Goal: Task Accomplishment & Management: Use online tool/utility

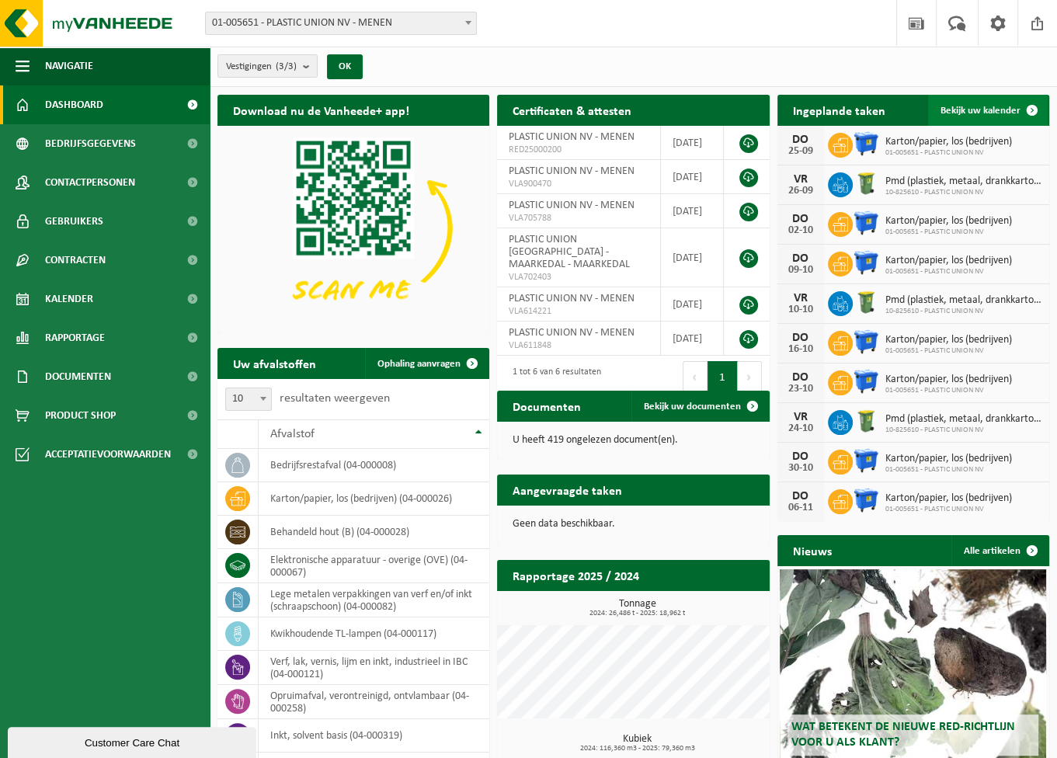
click at [967, 106] on span "Bekijk uw kalender" at bounding box center [981, 111] width 80 height 10
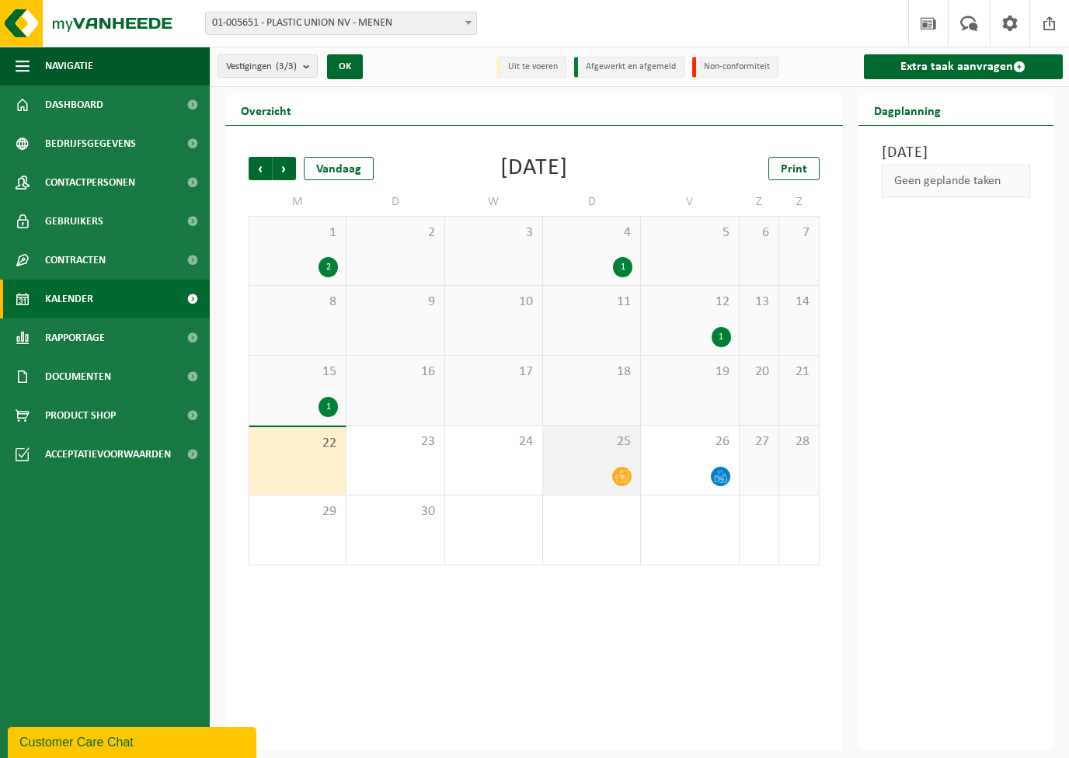
click at [624, 479] on icon at bounding box center [621, 476] width 13 height 13
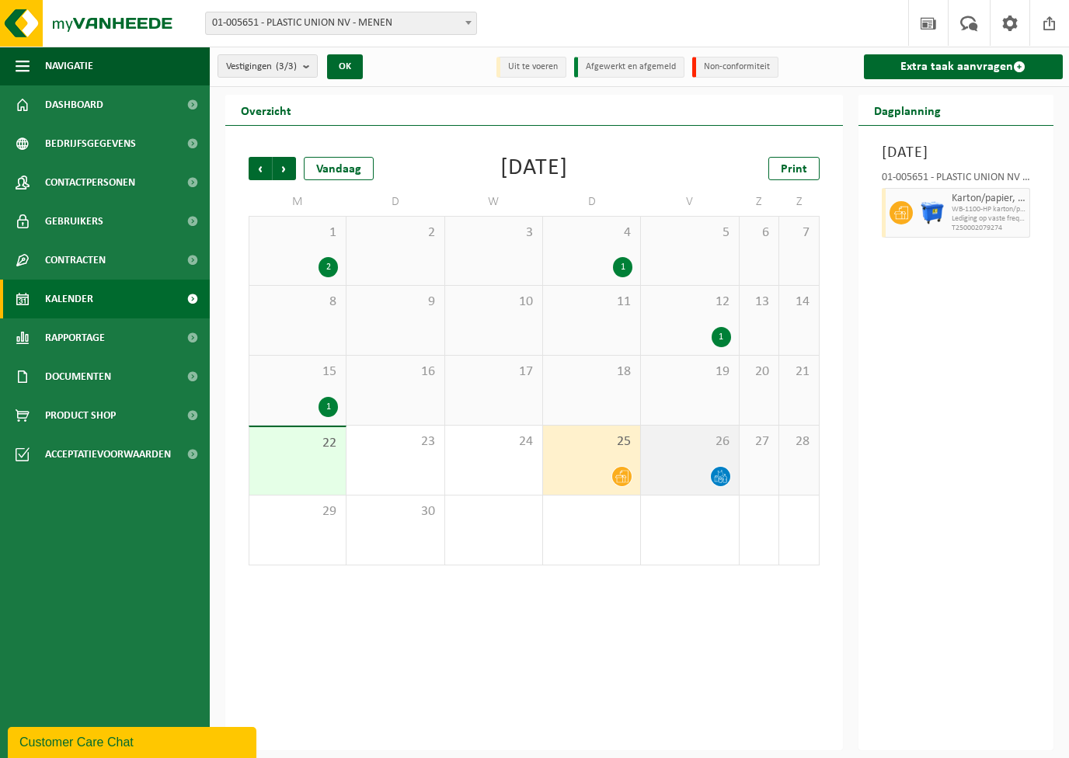
click at [694, 464] on div "26" at bounding box center [689, 460] width 97 height 69
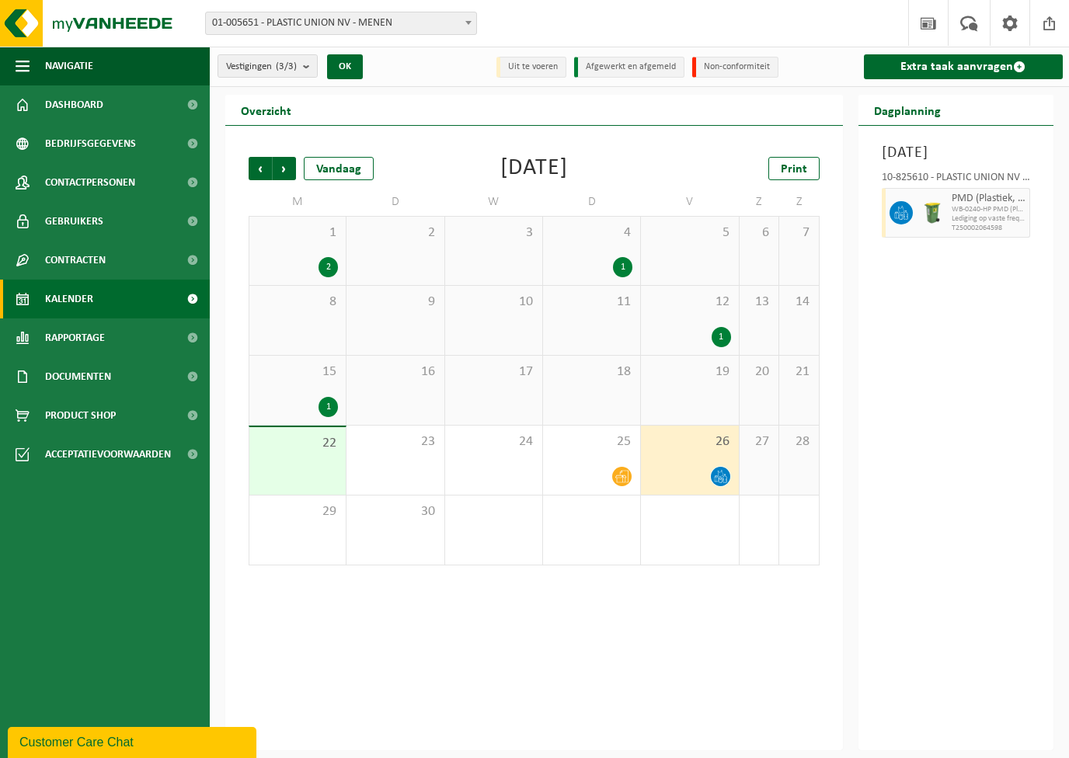
click at [1027, 384] on div "Vrijdag 26 september 2025 10-825610 - PLASTIC UNION NV - MENEN PMD (Plastiek, M…" at bounding box center [956, 438] width 196 height 624
click at [705, 327] on div "1" at bounding box center [690, 337] width 82 height 20
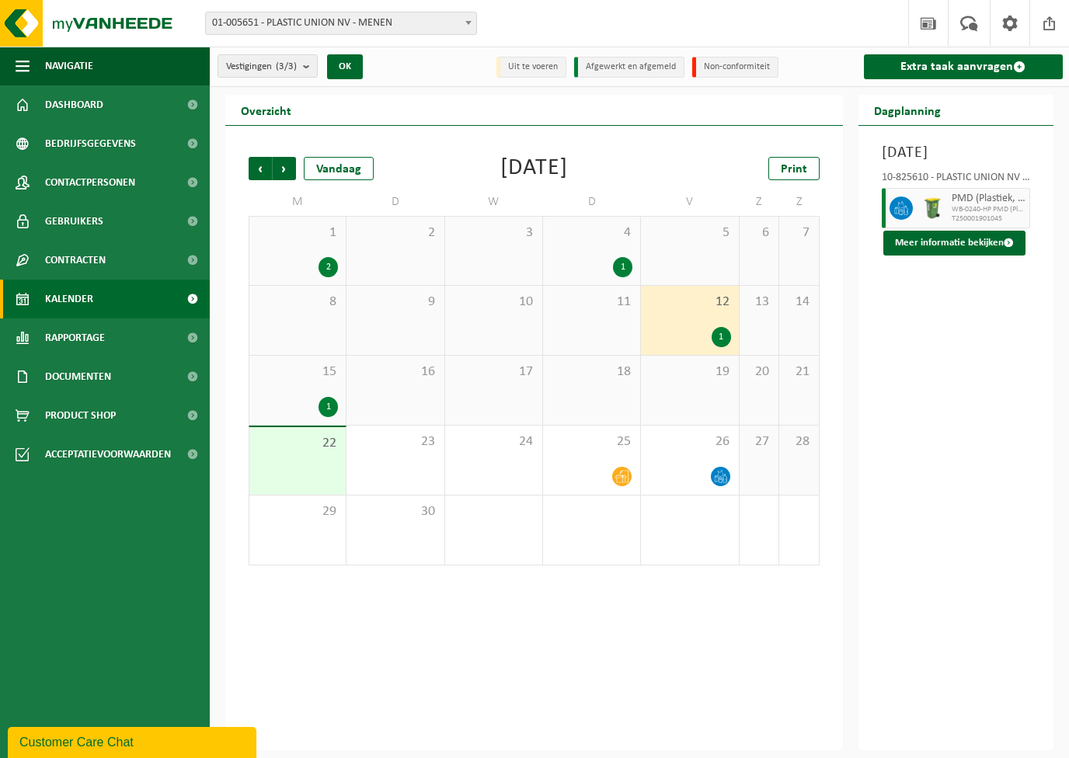
click at [298, 402] on div "1" at bounding box center [297, 407] width 81 height 20
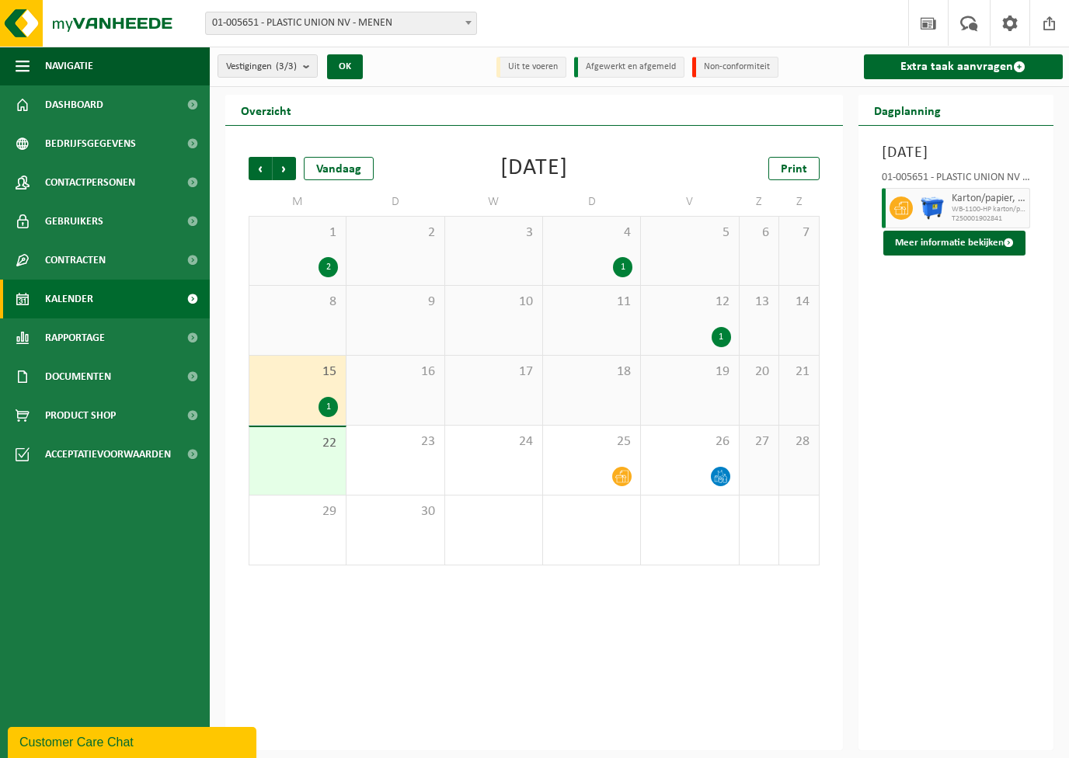
click at [587, 242] on div "4 1" at bounding box center [591, 251] width 97 height 68
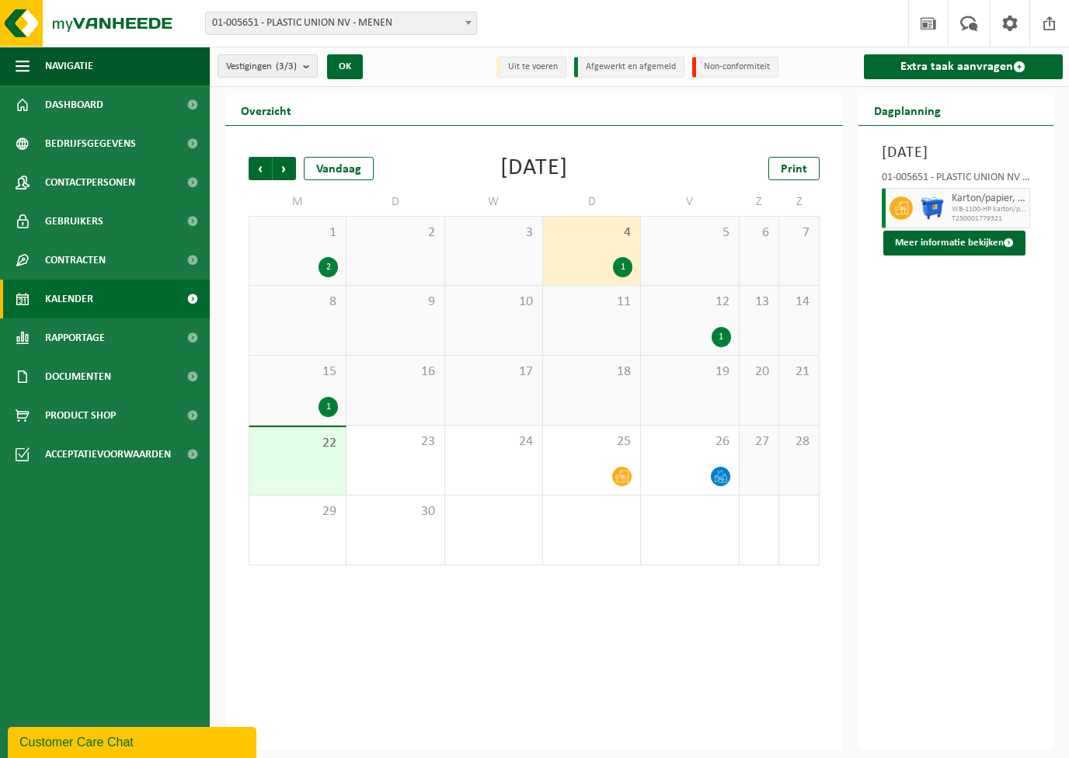
click at [1006, 406] on div "Donderdag 4 september 2025 01-005651 - PLASTIC UNION NV - MENEN Karton/papier, …" at bounding box center [956, 438] width 196 height 624
click at [927, 61] on link "Extra taak aanvragen" at bounding box center [964, 66] width 200 height 25
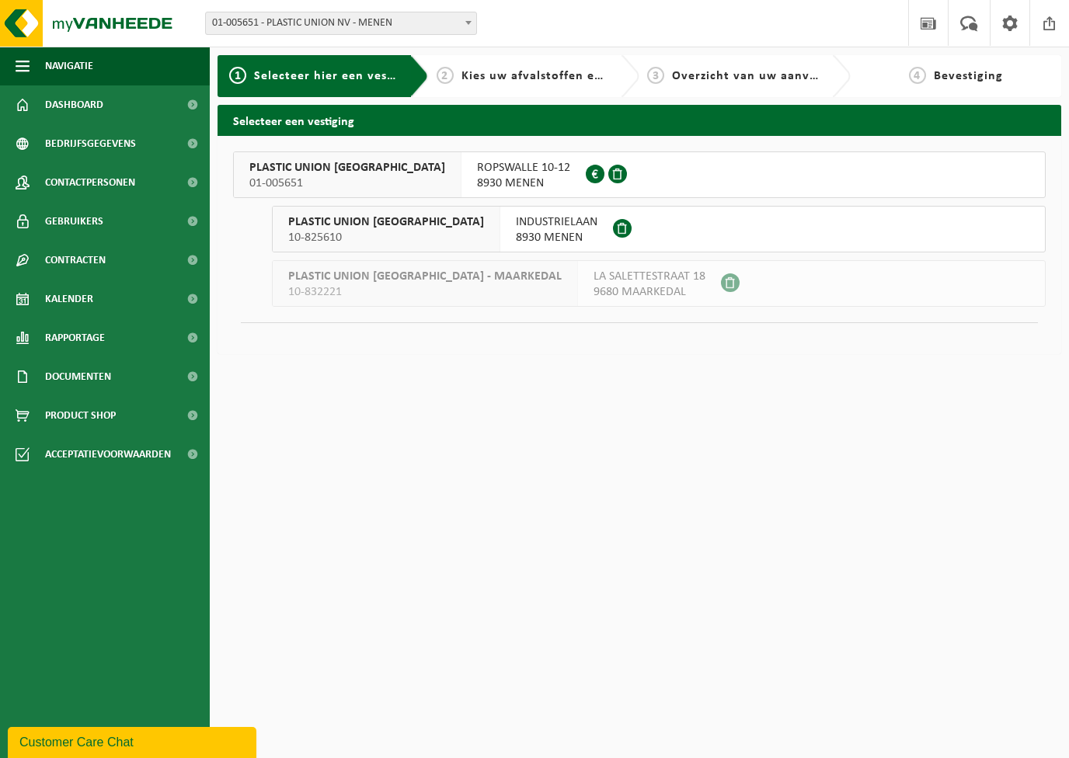
click at [633, 184] on button "PLASTIC UNION NV 01-005651 ROPSWALLE 10-12 8930 MENEN 0413.705.790" at bounding box center [639, 174] width 812 height 47
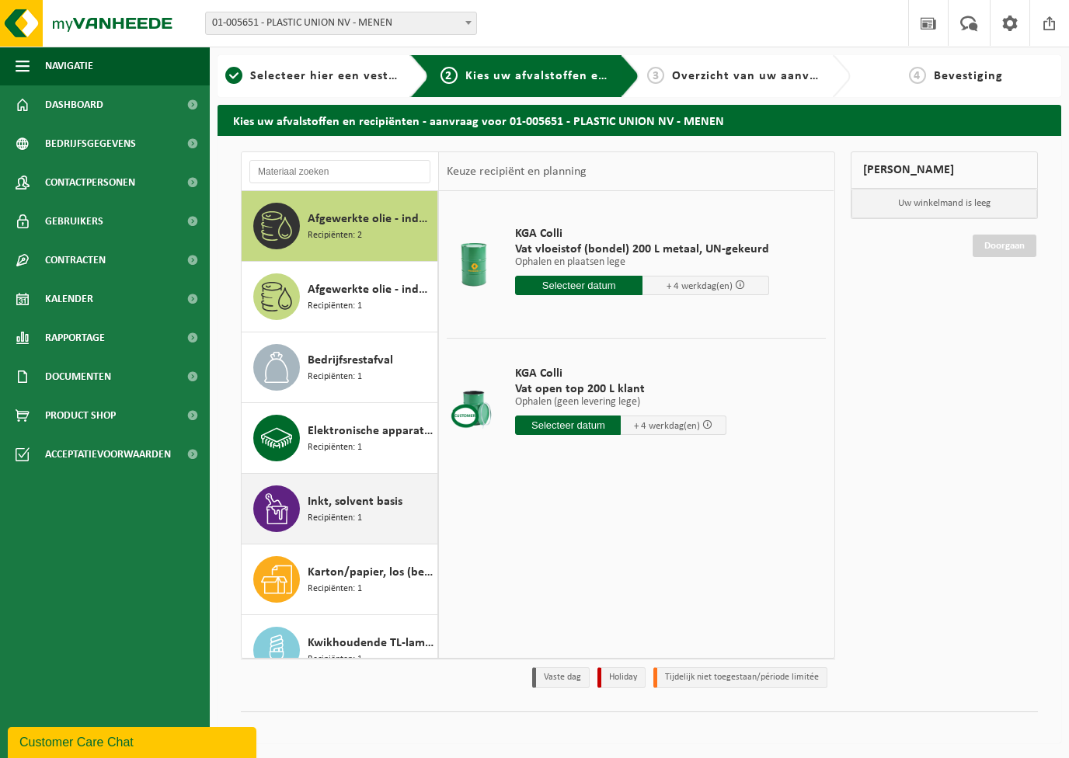
click at [387, 512] on div "Inkt, solvent basis Recipiënten: 1" at bounding box center [371, 508] width 126 height 47
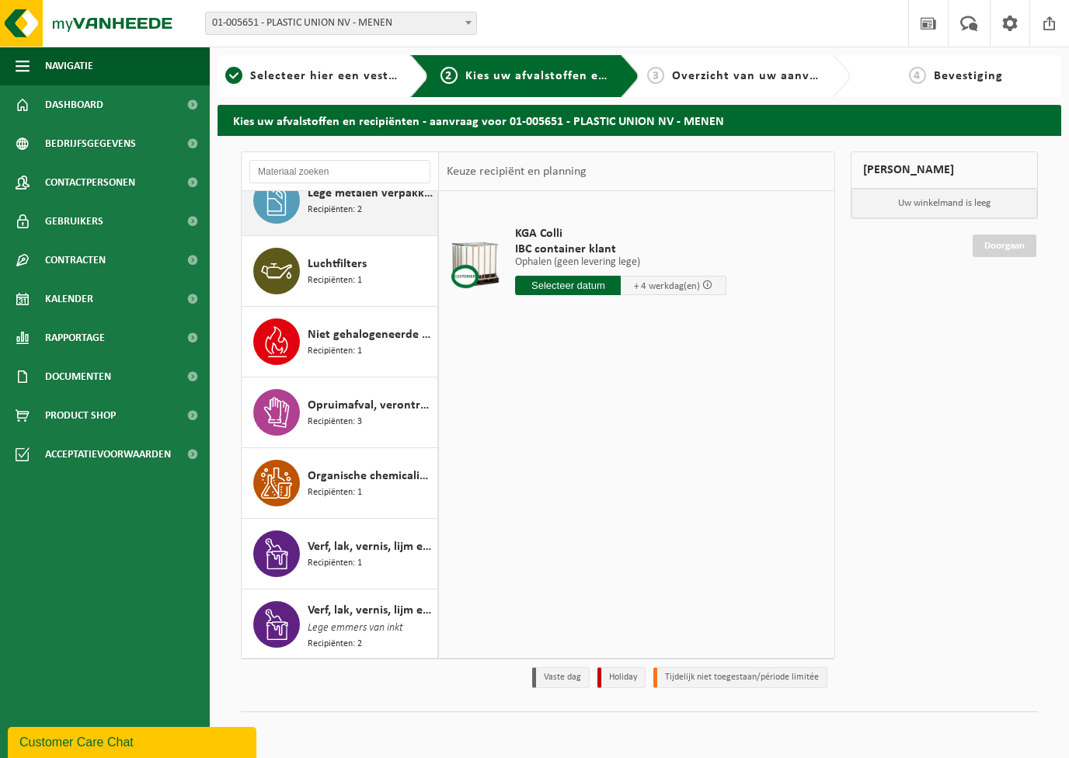
scroll to position [522, 0]
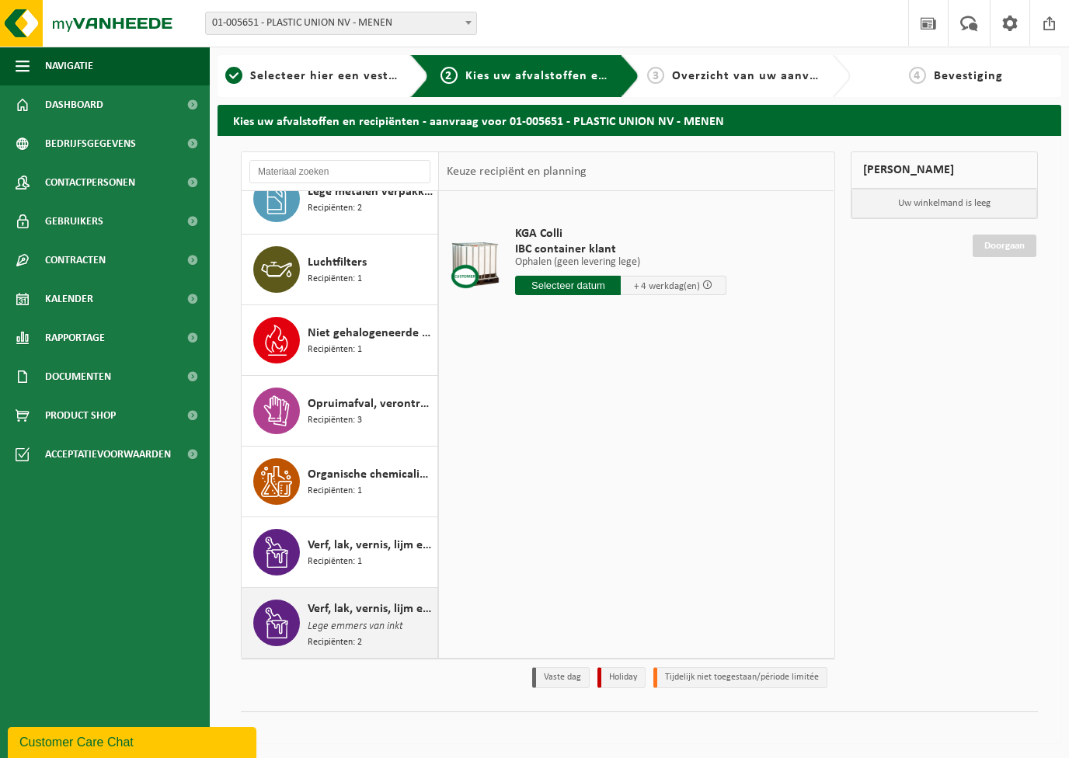
click at [348, 620] on span "Lege emmers van inkt" at bounding box center [356, 626] width 96 height 17
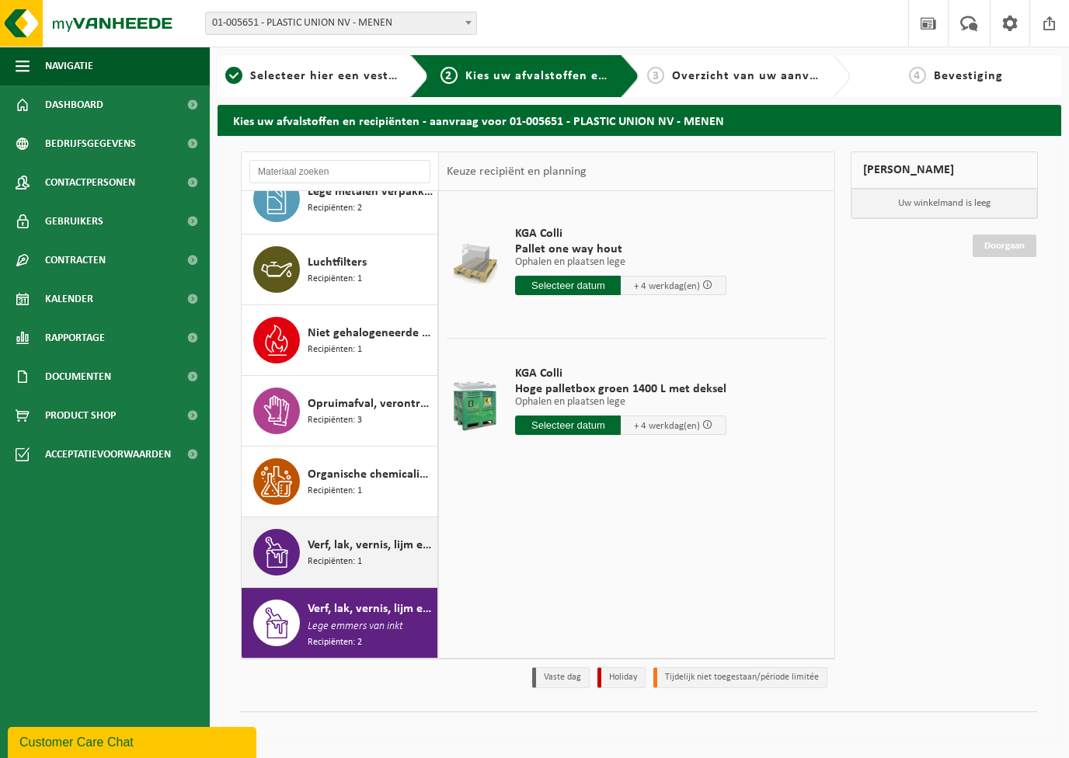
click at [364, 551] on div "Verf, lak, vernis, lijm en inkt, industrieel in IBC Recipiënten: 1" at bounding box center [371, 552] width 126 height 47
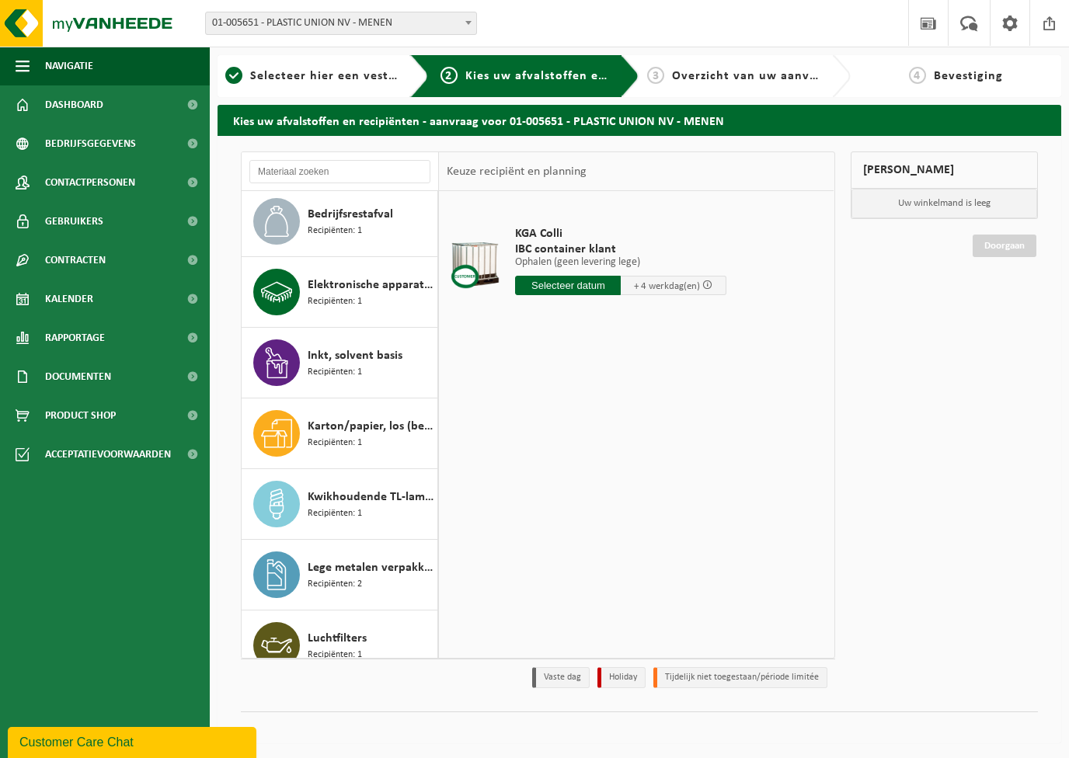
scroll to position [56, 0]
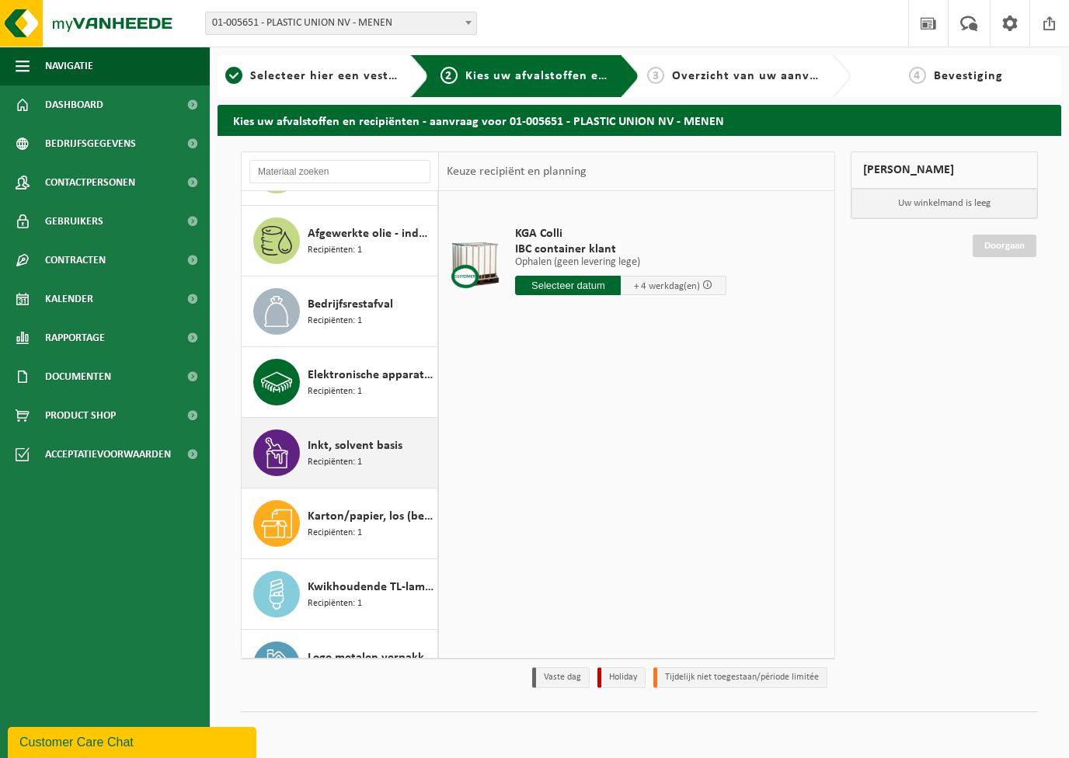
click at [351, 437] on span "Inkt, solvent basis" at bounding box center [355, 446] width 95 height 19
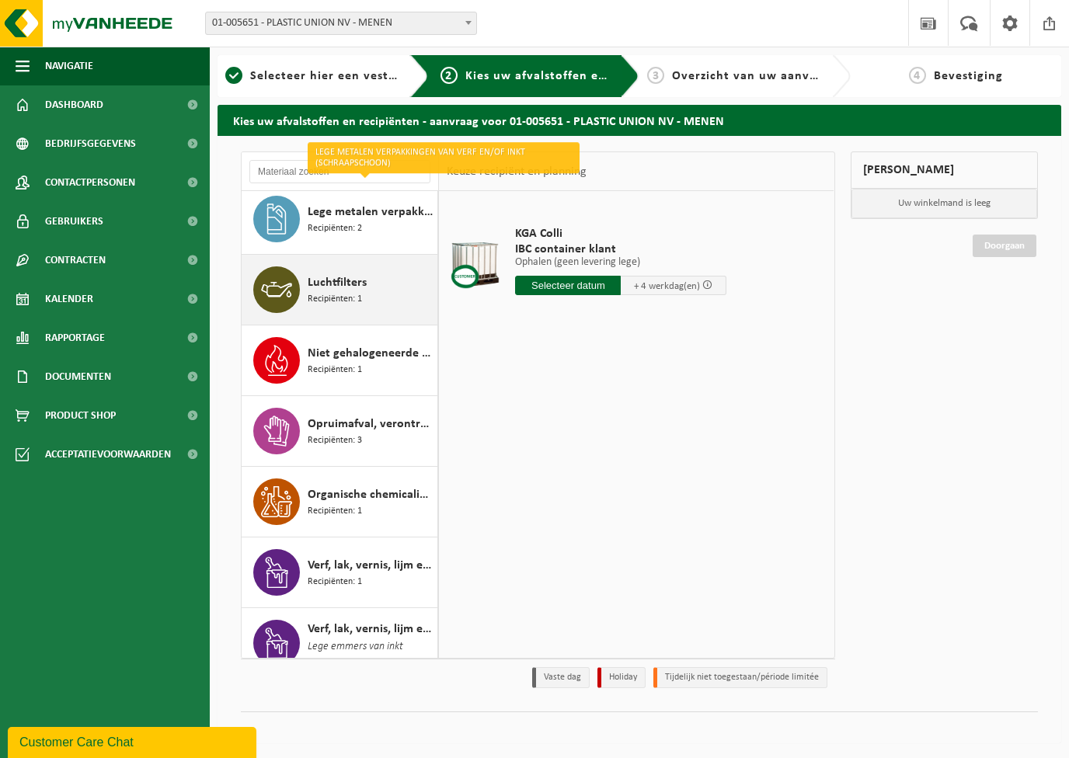
scroll to position [515, 0]
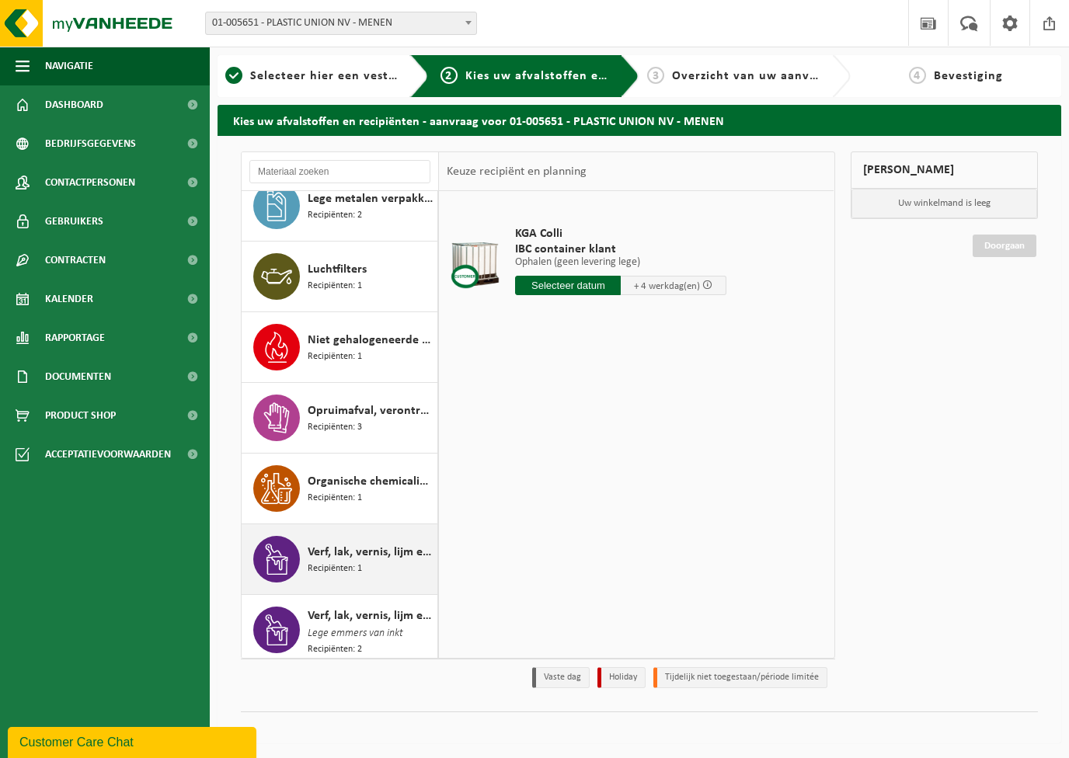
click at [301, 539] on div "Verf, lak, vernis, lijm en inkt, industrieel in IBC Recipiënten: 1" at bounding box center [340, 559] width 197 height 70
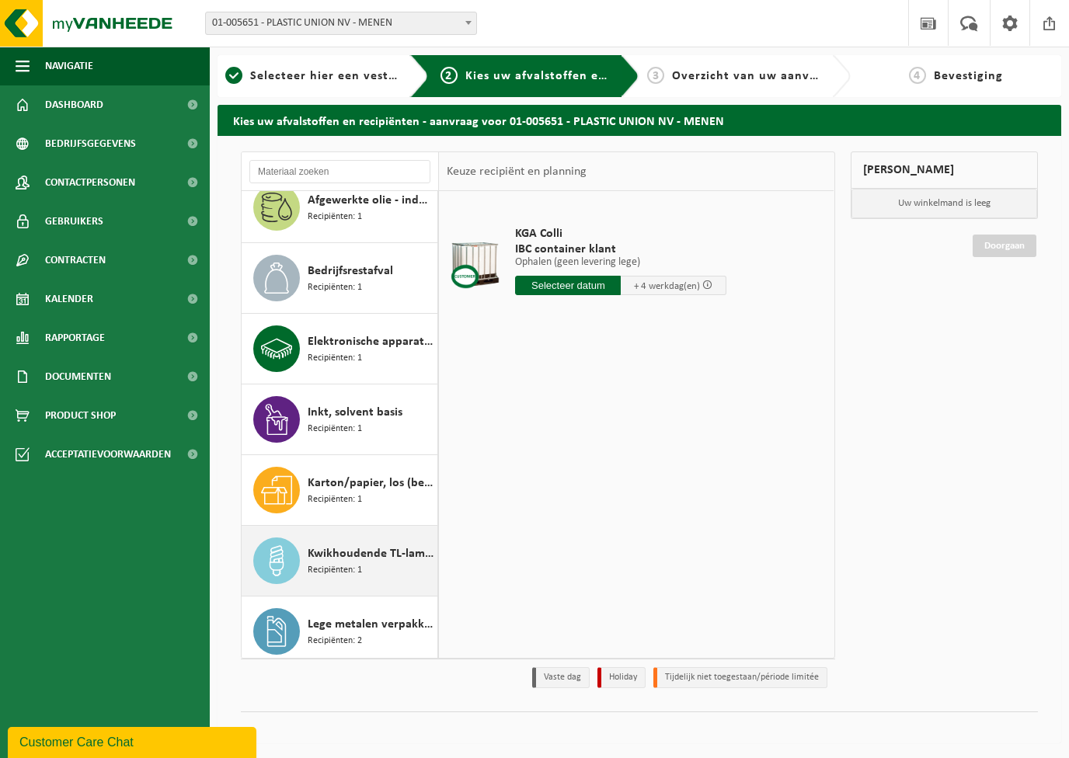
scroll to position [0, 0]
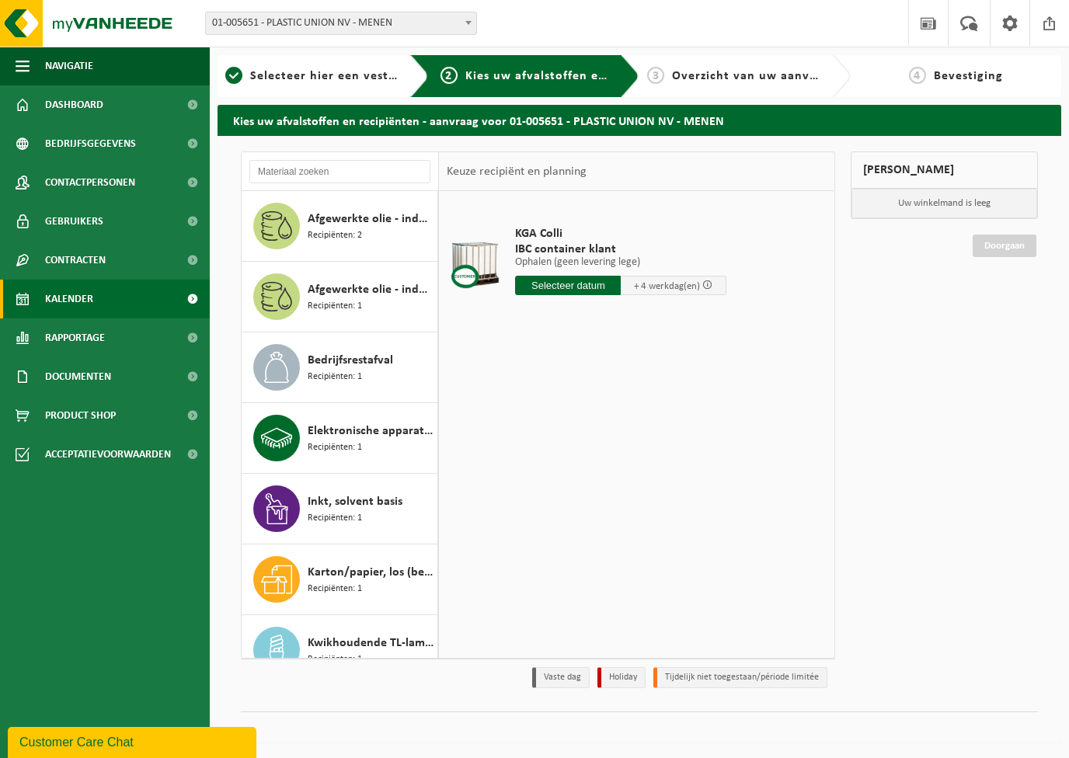
click at [116, 304] on link "Kalender" at bounding box center [105, 299] width 210 height 39
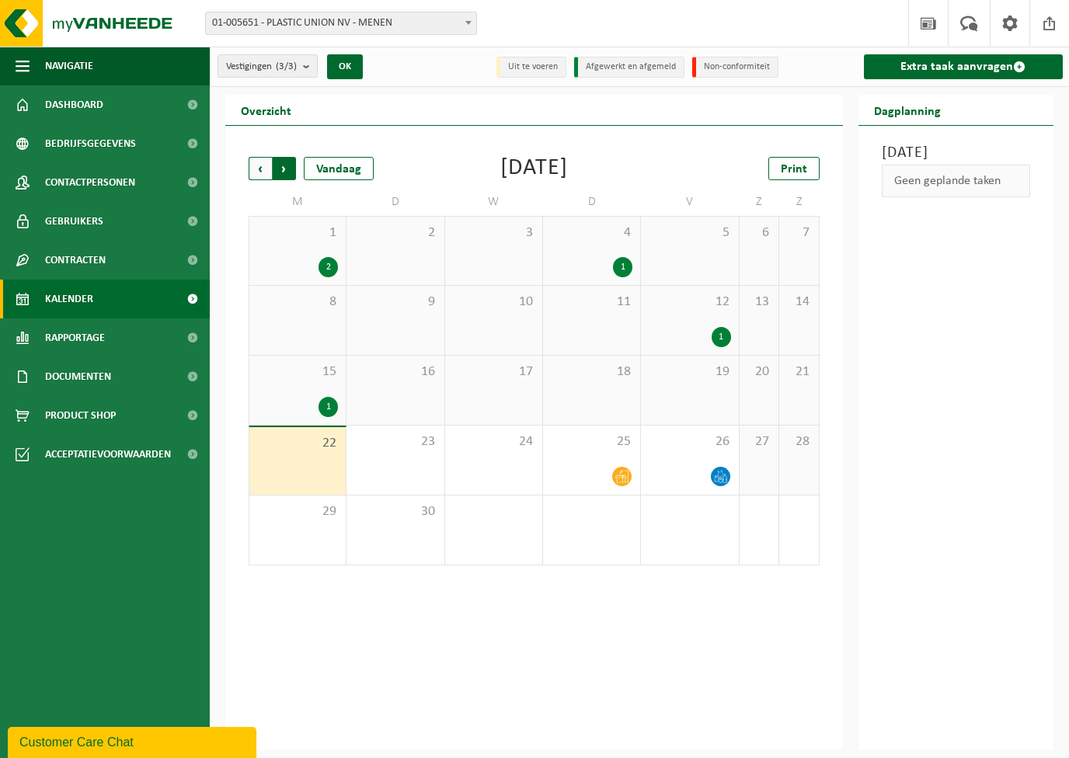
click at [266, 163] on span "Vorige" at bounding box center [260, 168] width 23 height 23
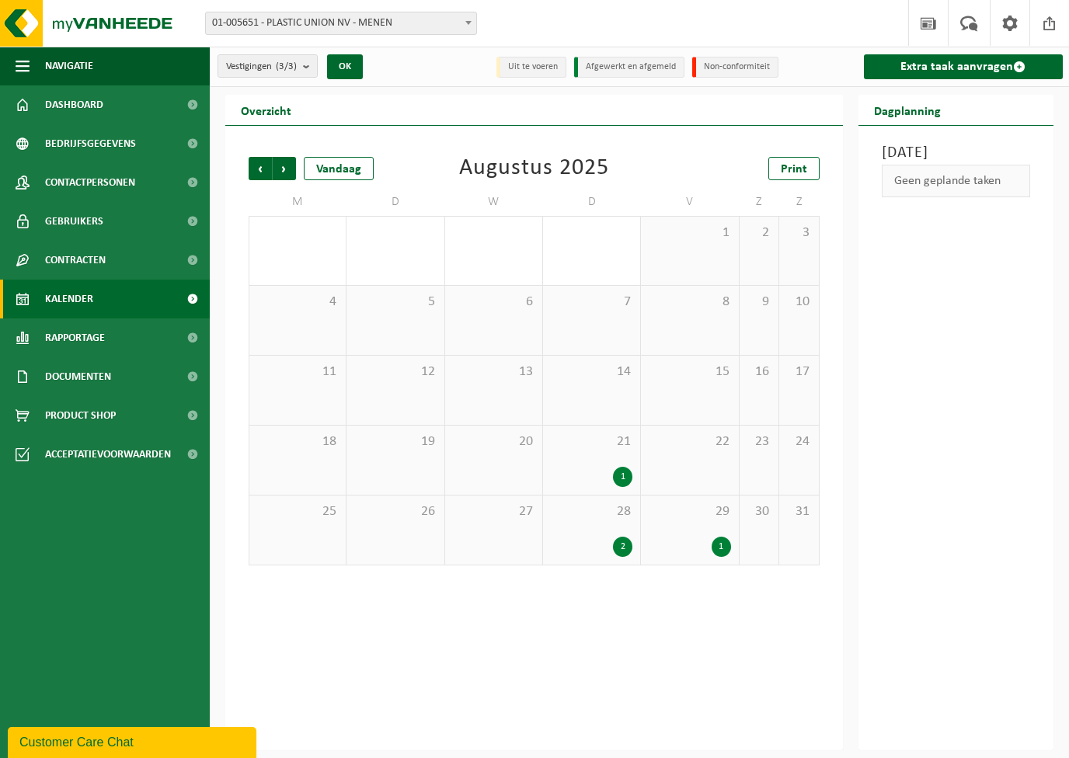
click at [697, 537] on div "1" at bounding box center [690, 547] width 82 height 20
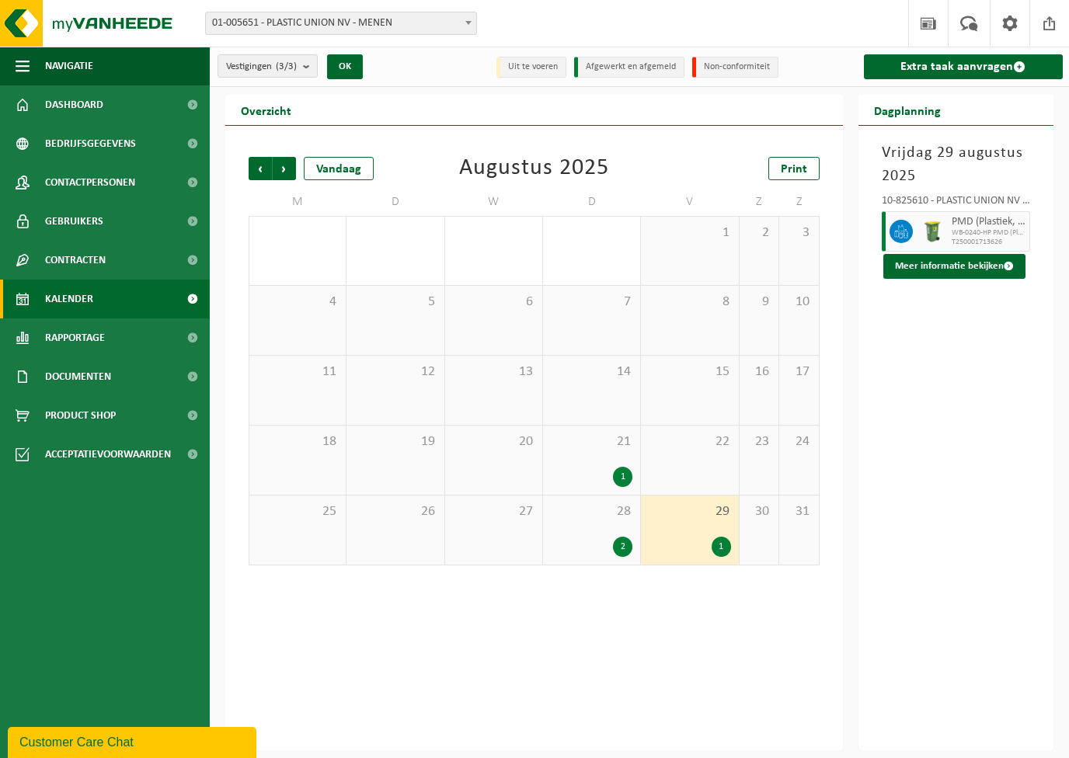
click at [564, 510] on span "28" at bounding box center [592, 511] width 82 height 17
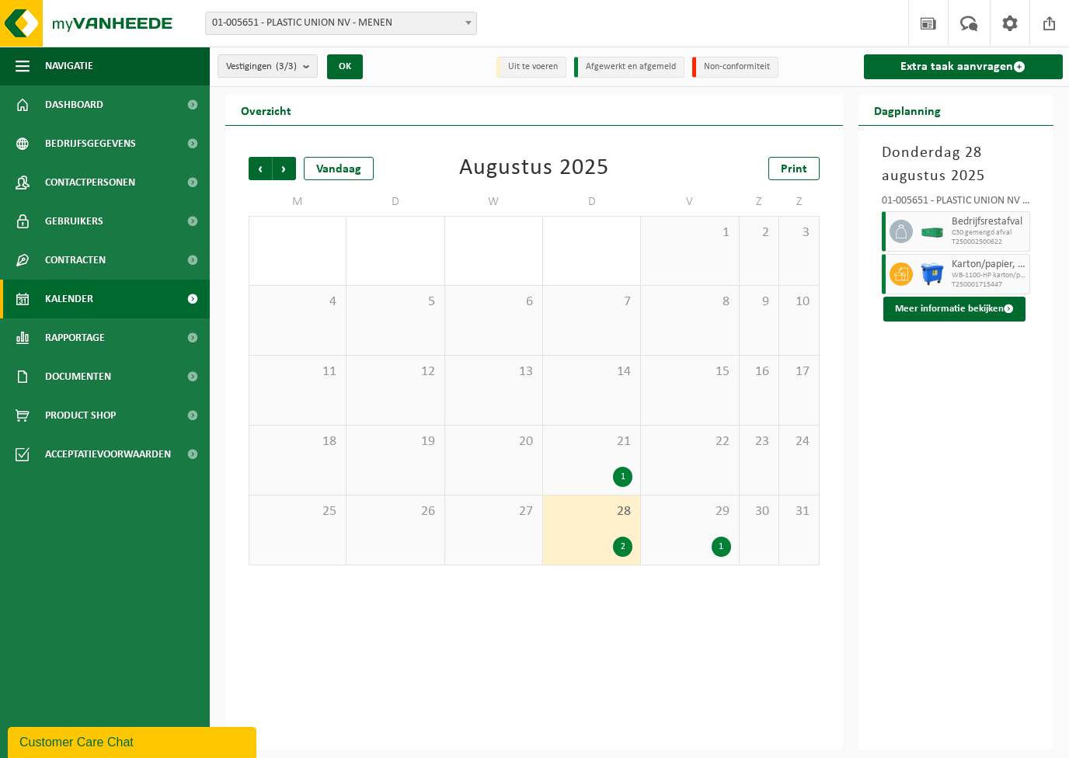
click at [556, 446] on span "21" at bounding box center [592, 441] width 82 height 17
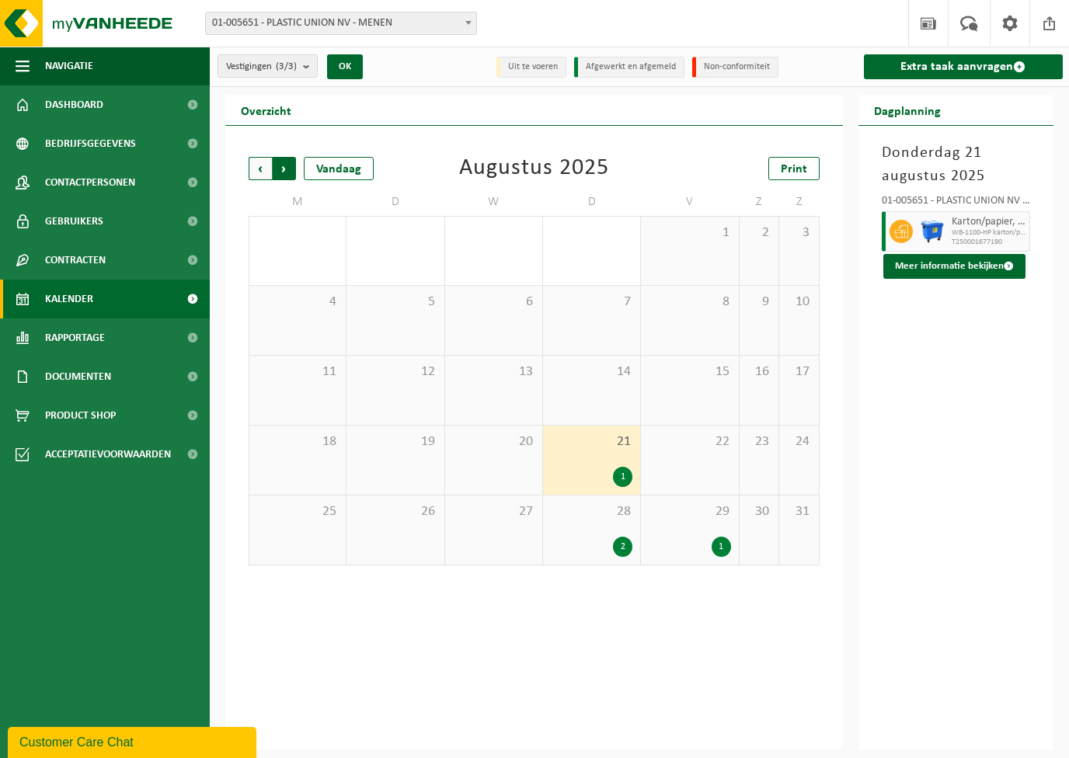
click at [268, 165] on span "Vorige" at bounding box center [260, 168] width 23 height 23
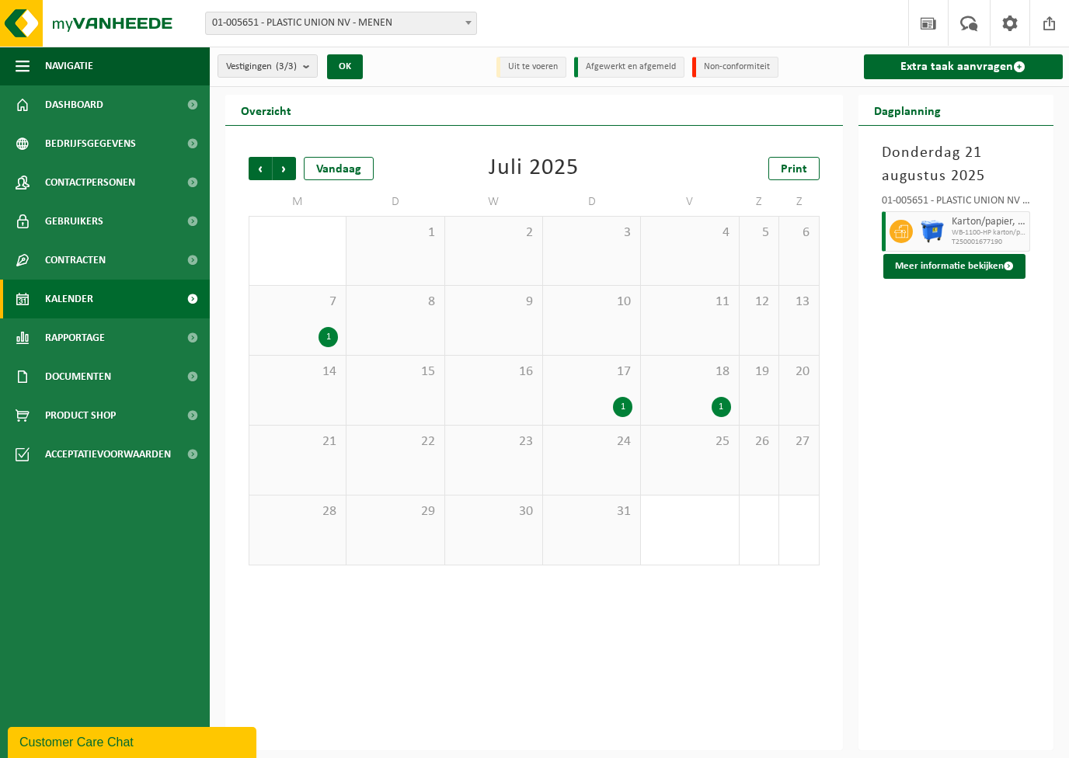
click at [689, 394] on div "18 1" at bounding box center [689, 390] width 97 height 69
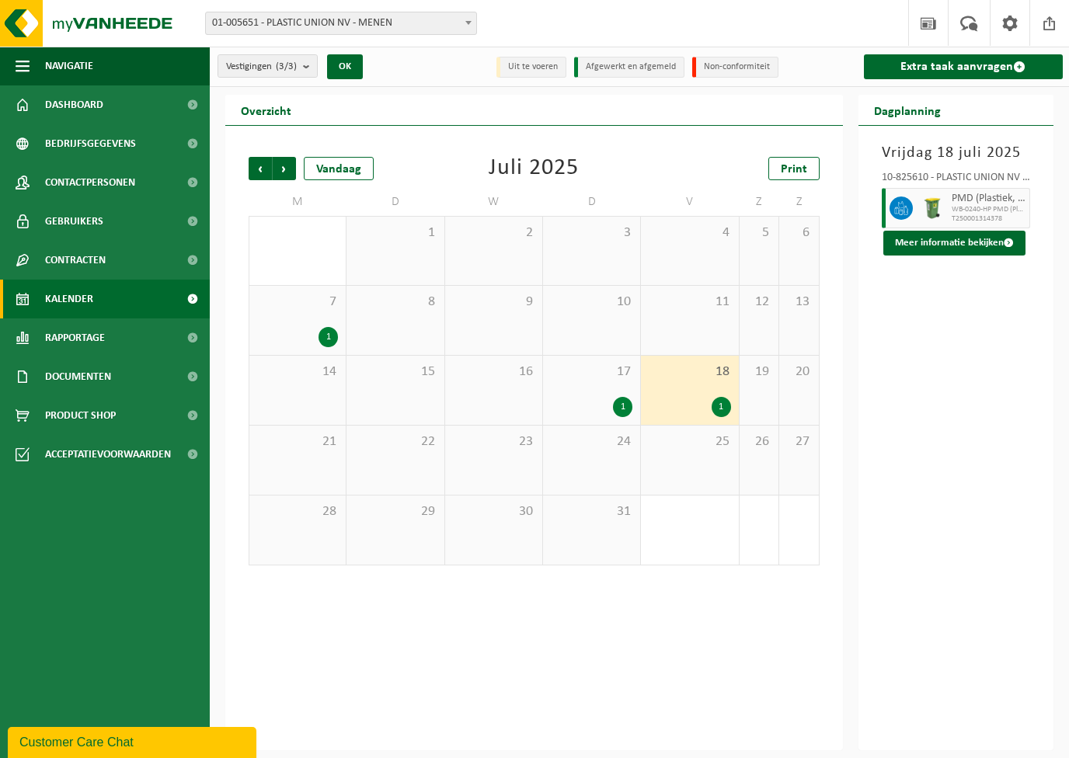
click at [588, 381] on div "17 1" at bounding box center [591, 390] width 97 height 69
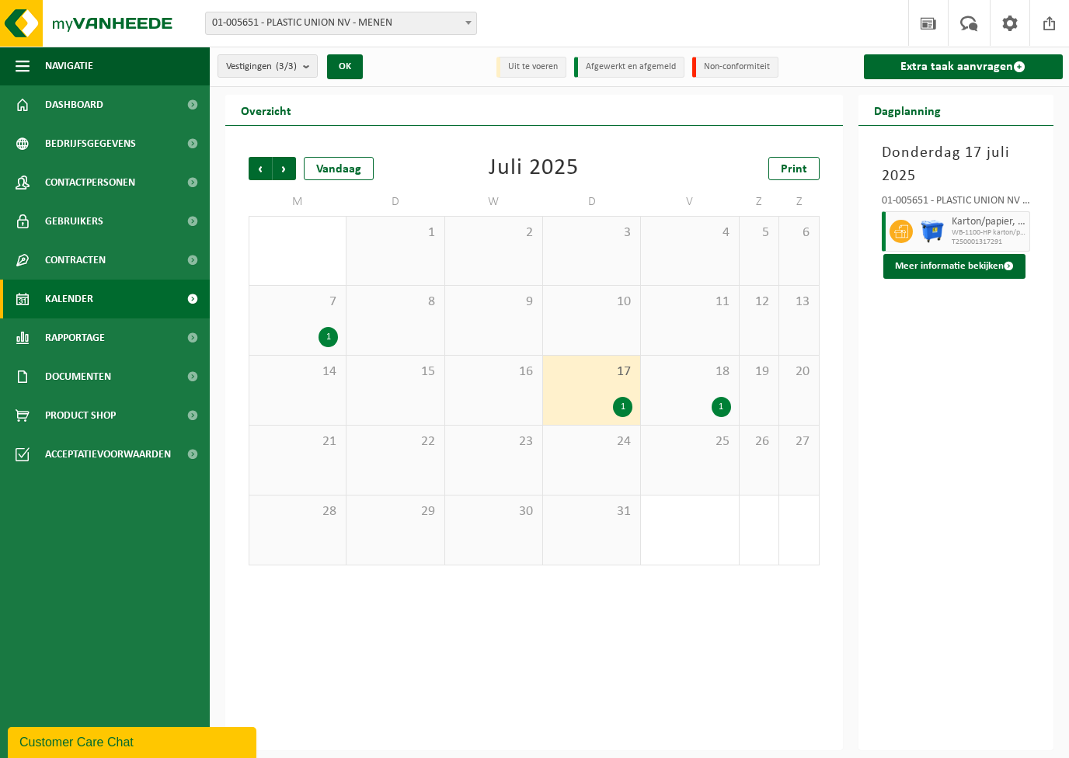
click at [280, 310] on div "7 1" at bounding box center [297, 320] width 96 height 69
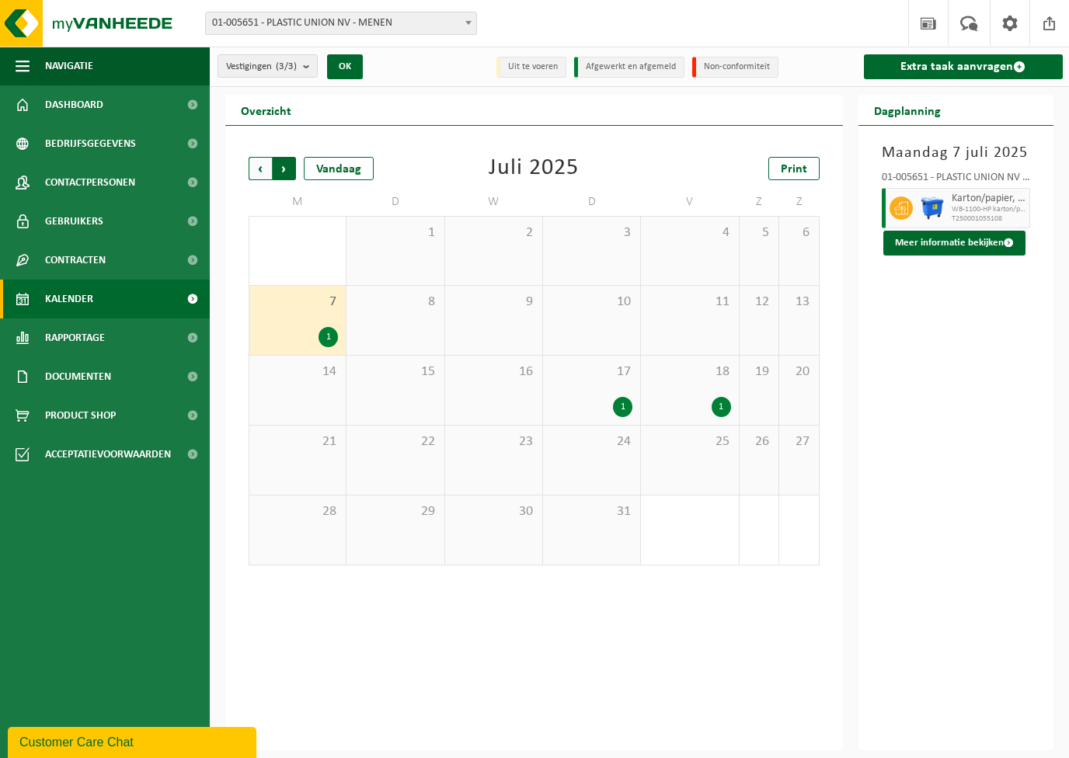
click at [254, 163] on span "Vorige" at bounding box center [260, 168] width 23 height 23
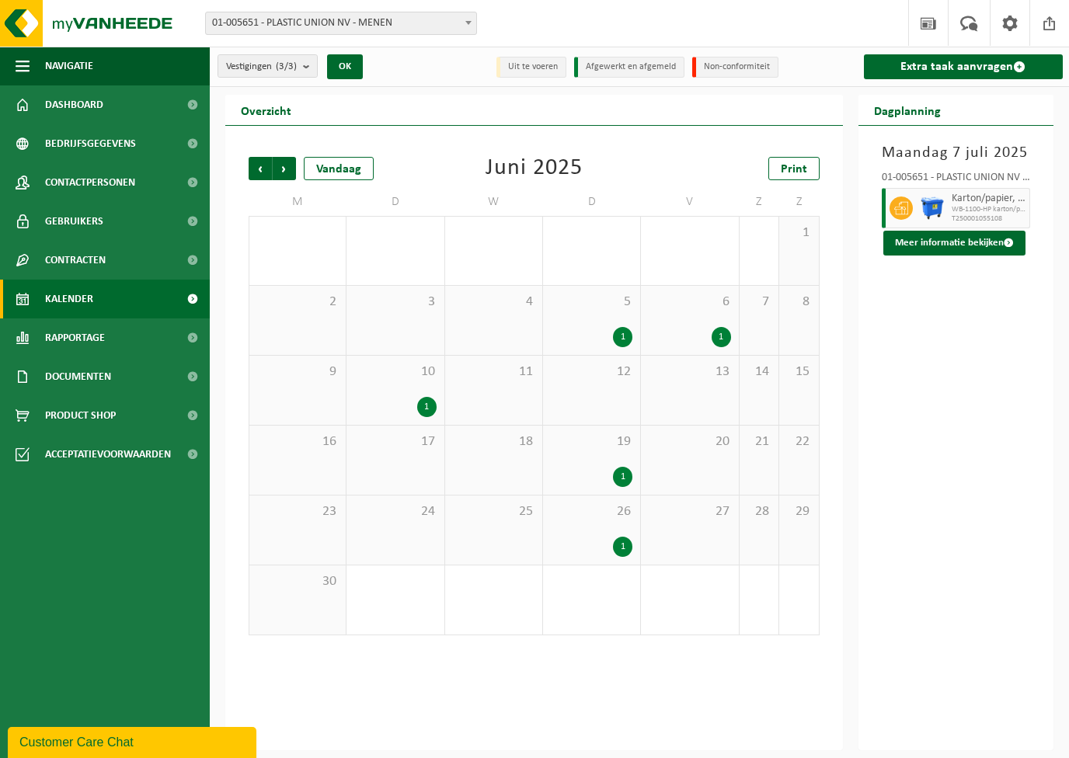
click at [575, 545] on div "1" at bounding box center [592, 547] width 82 height 20
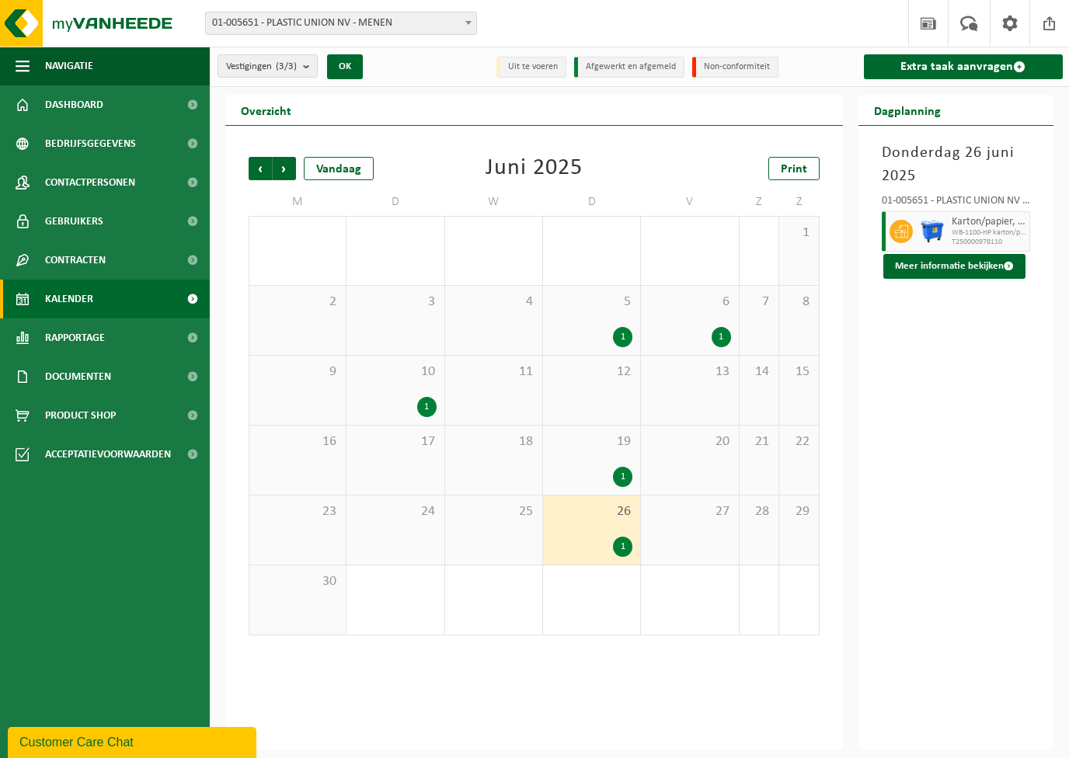
click at [565, 457] on div "19 1" at bounding box center [591, 460] width 97 height 69
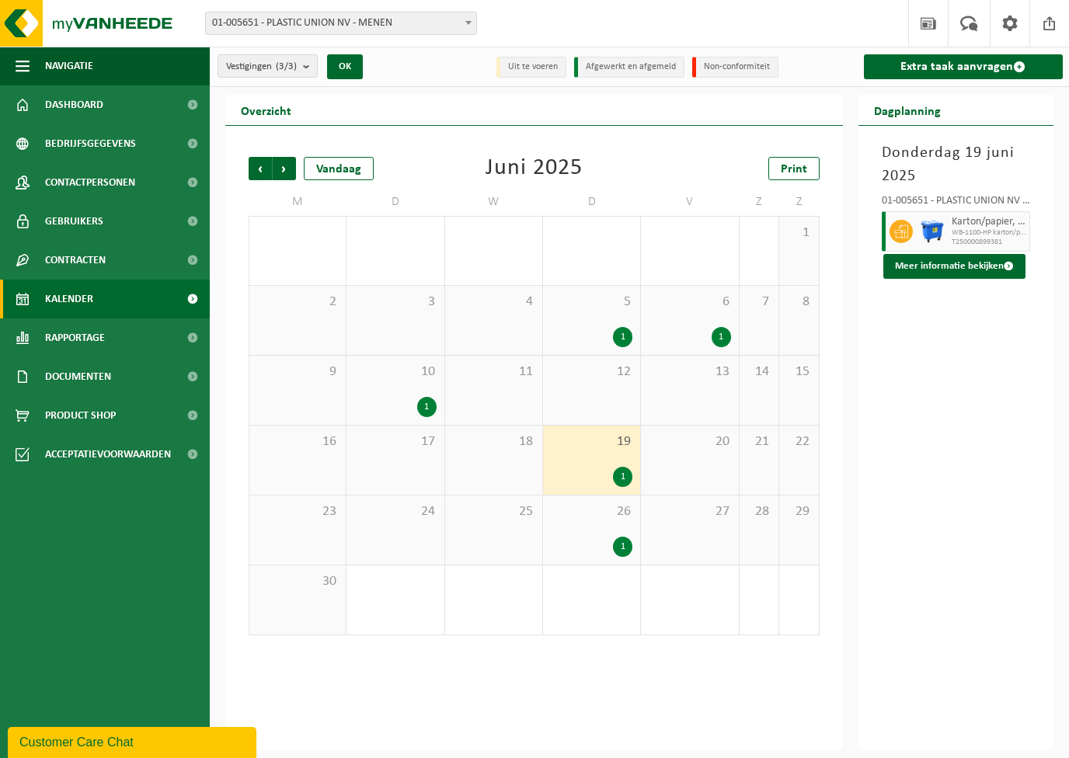
click at [375, 391] on div "10 1" at bounding box center [394, 390] width 97 height 69
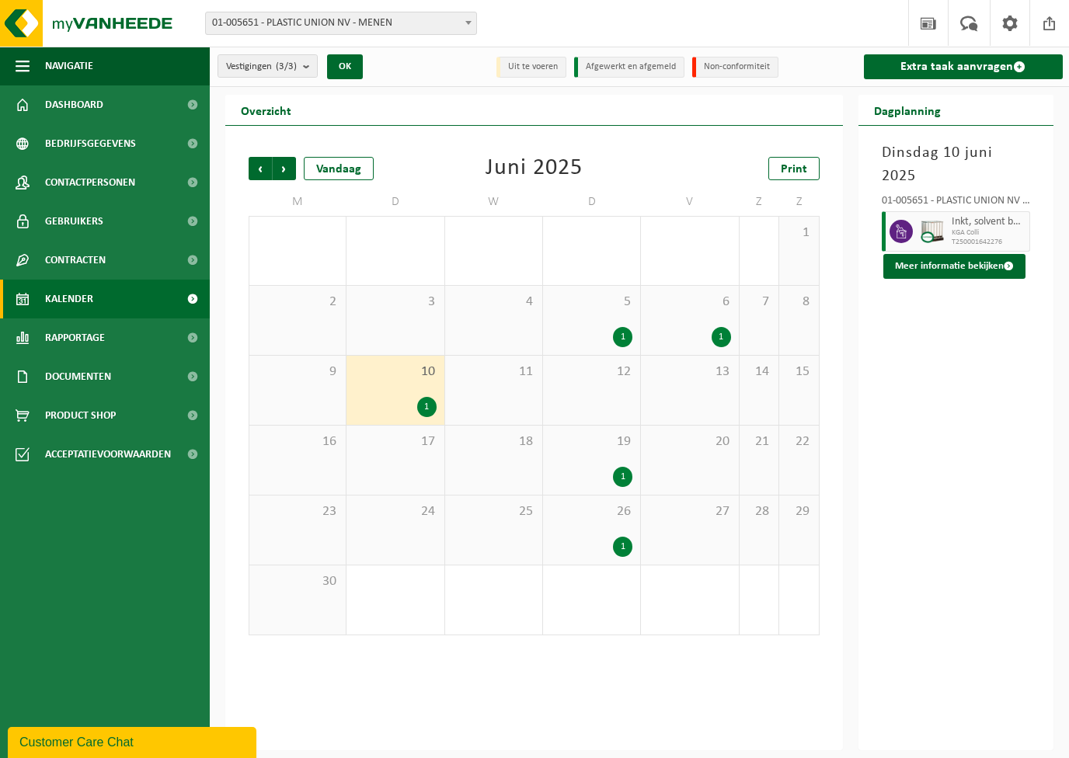
click at [961, 211] on div "Inkt, solvent basis KGA Colli T250001642276" at bounding box center [989, 231] width 83 height 40
click at [976, 254] on button "Meer informatie bekijken" at bounding box center [954, 266] width 142 height 25
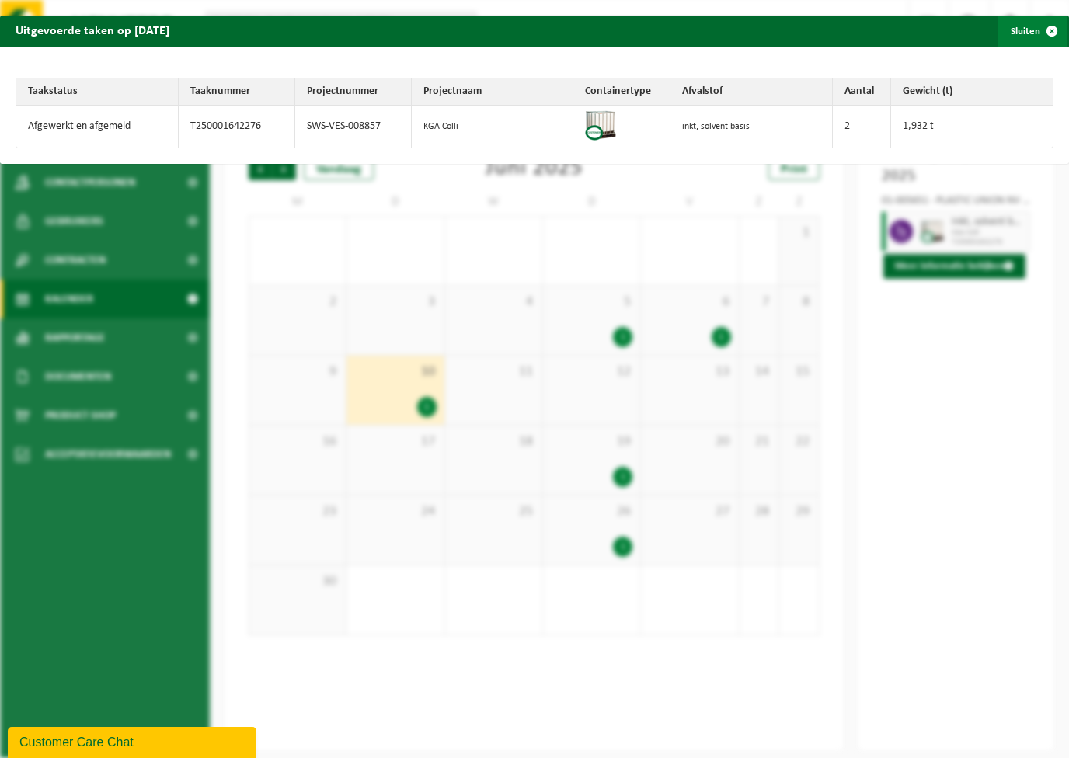
click at [1039, 37] on span "button" at bounding box center [1051, 31] width 31 height 31
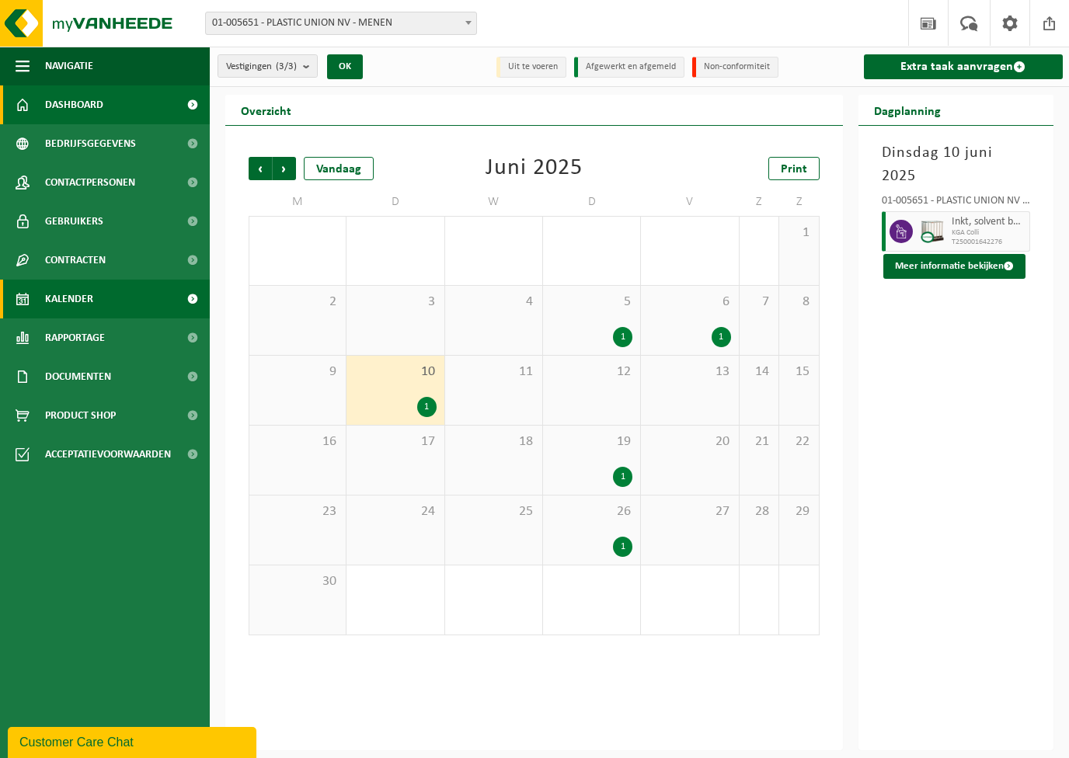
click at [86, 117] on span "Dashboard" at bounding box center [74, 104] width 58 height 39
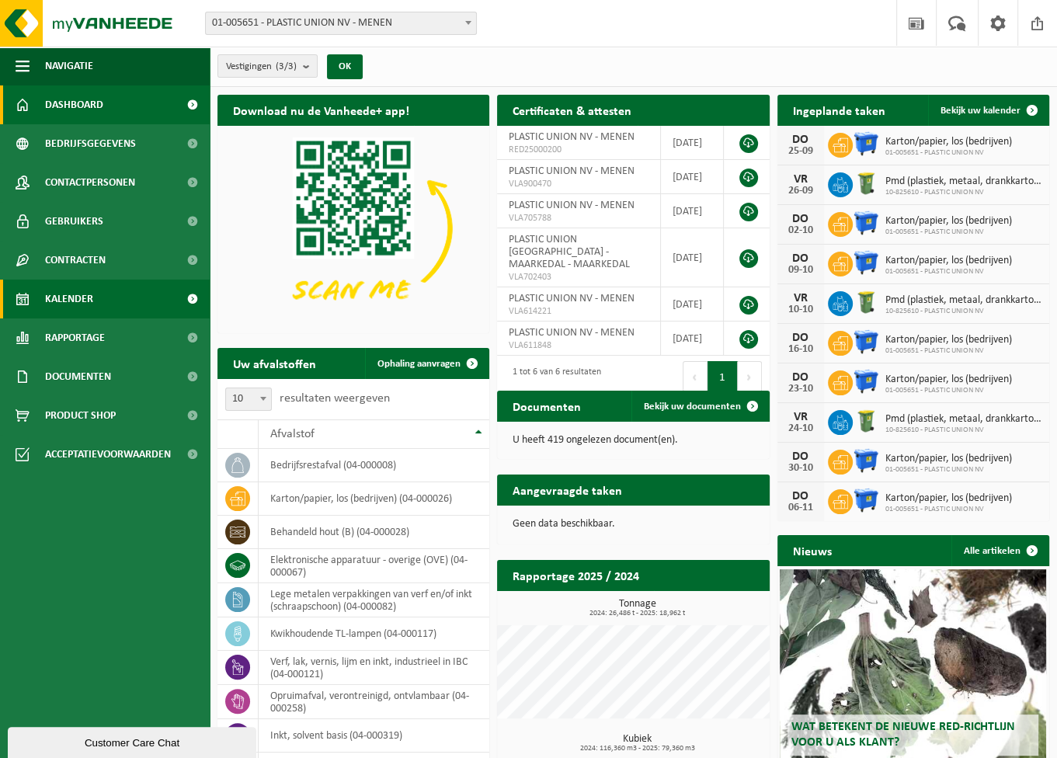
click at [67, 294] on span "Kalender" at bounding box center [69, 299] width 48 height 39
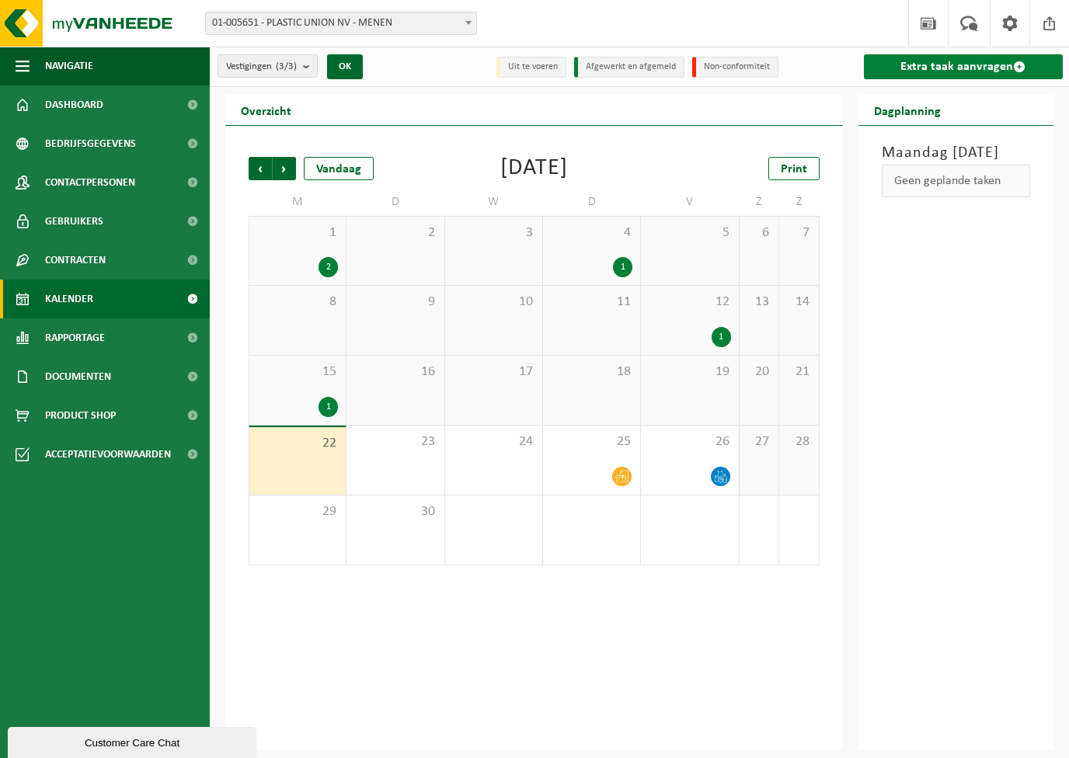
click at [948, 58] on link "Extra taak aanvragen" at bounding box center [964, 66] width 200 height 25
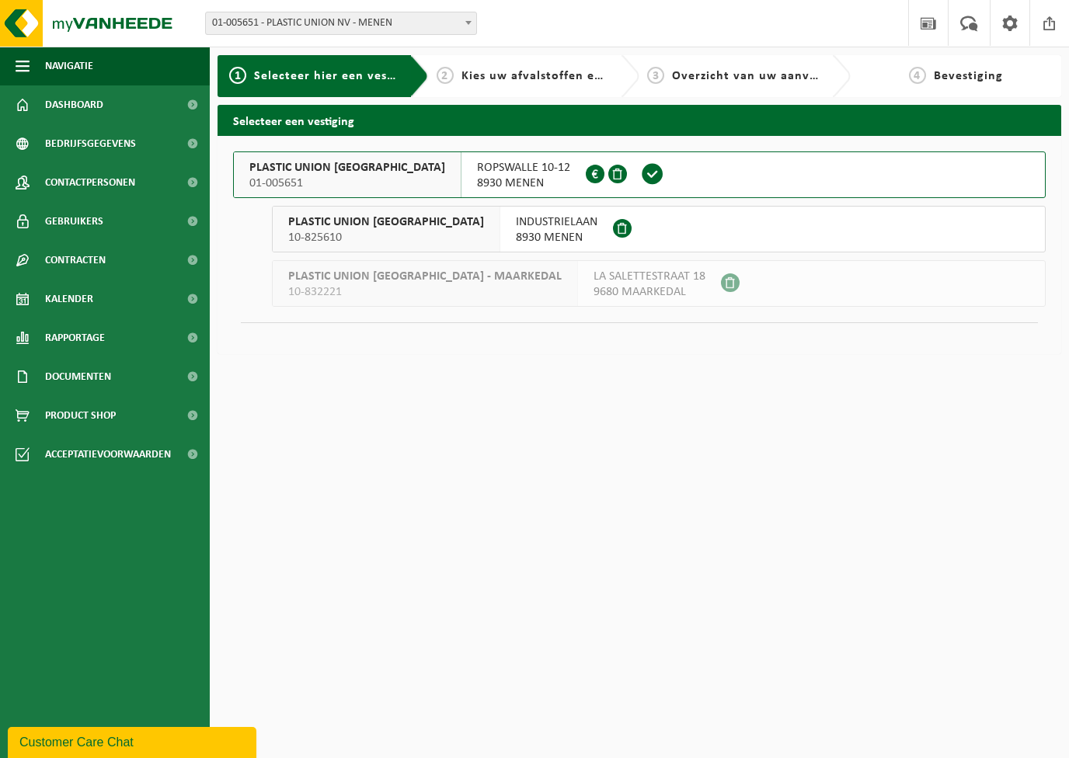
click at [680, 158] on button "PLASTIC UNION NV 01-005651 ROPSWALLE 10-12 8930 MENEN 0413.705.790" at bounding box center [639, 174] width 812 height 47
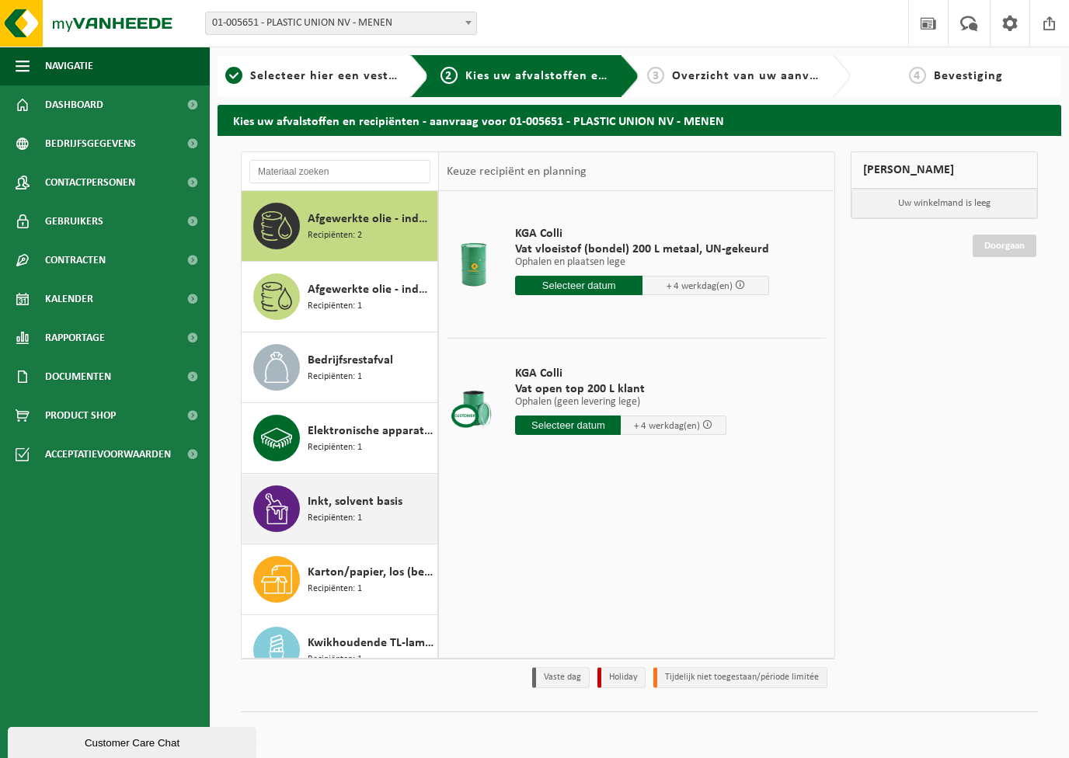
click at [371, 506] on span "Inkt, solvent basis" at bounding box center [355, 501] width 95 height 19
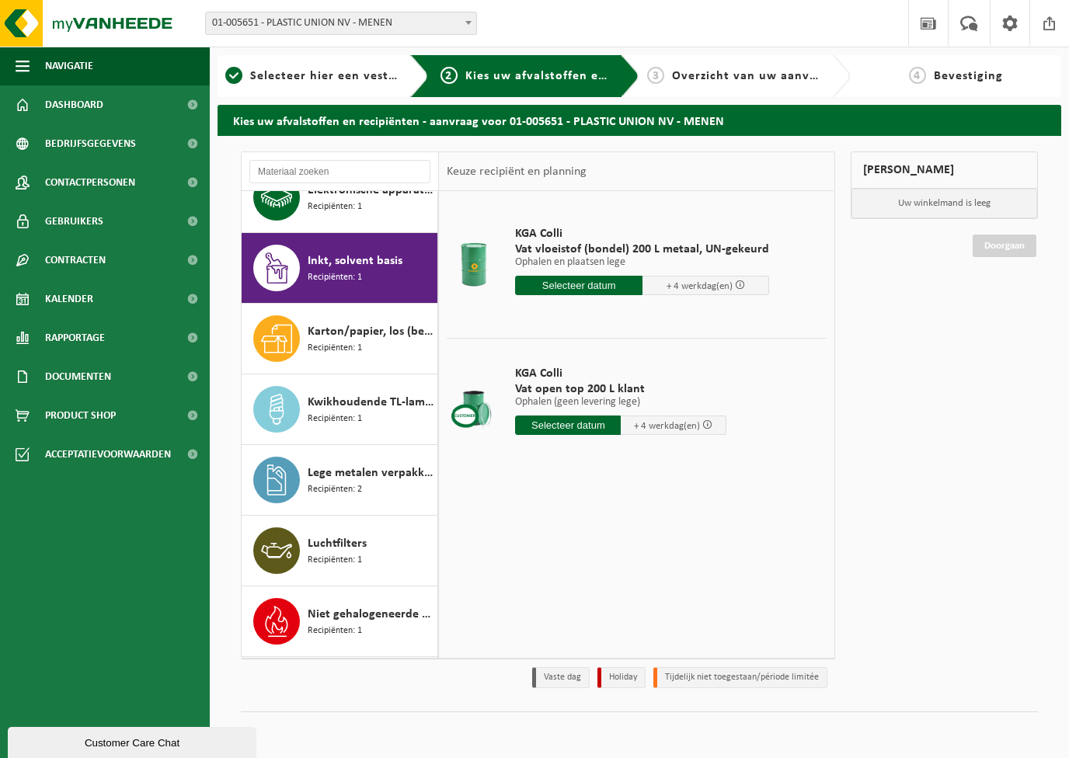
scroll to position [282, 0]
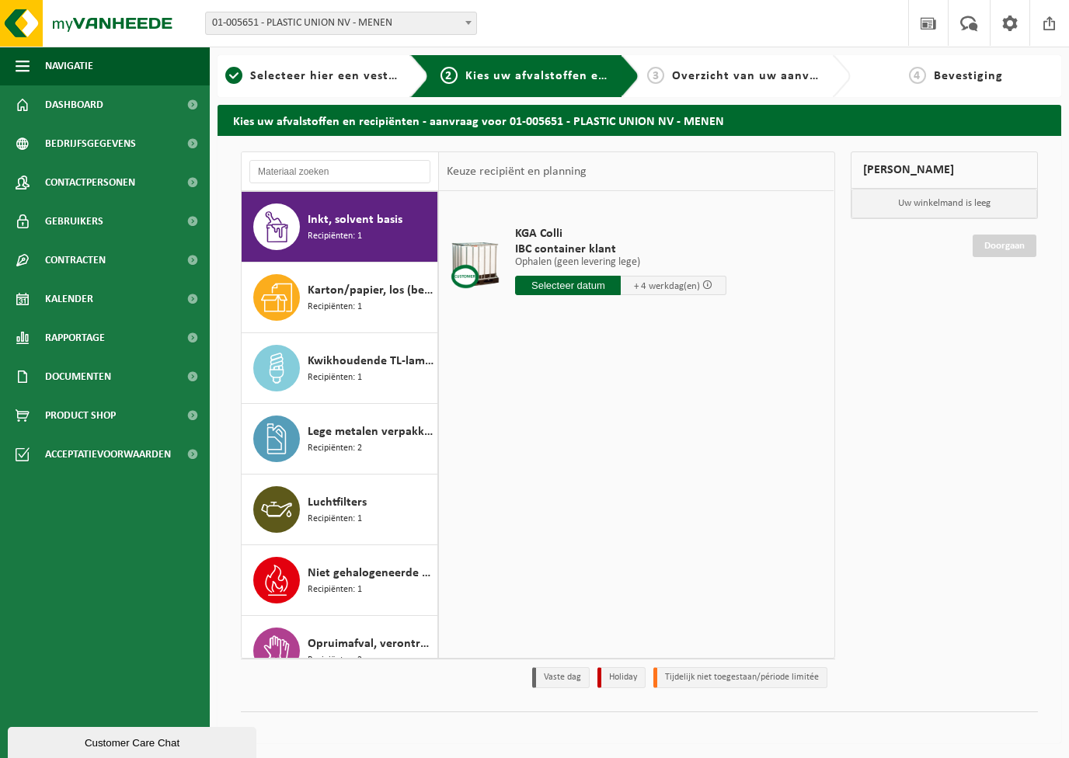
click at [544, 272] on div "KGA Colli IBC container klant Ophalen (geen levering lege) Ophalen (geen leveri…" at bounding box center [620, 264] width 227 height 108
click at [544, 284] on input "text" at bounding box center [568, 285] width 106 height 19
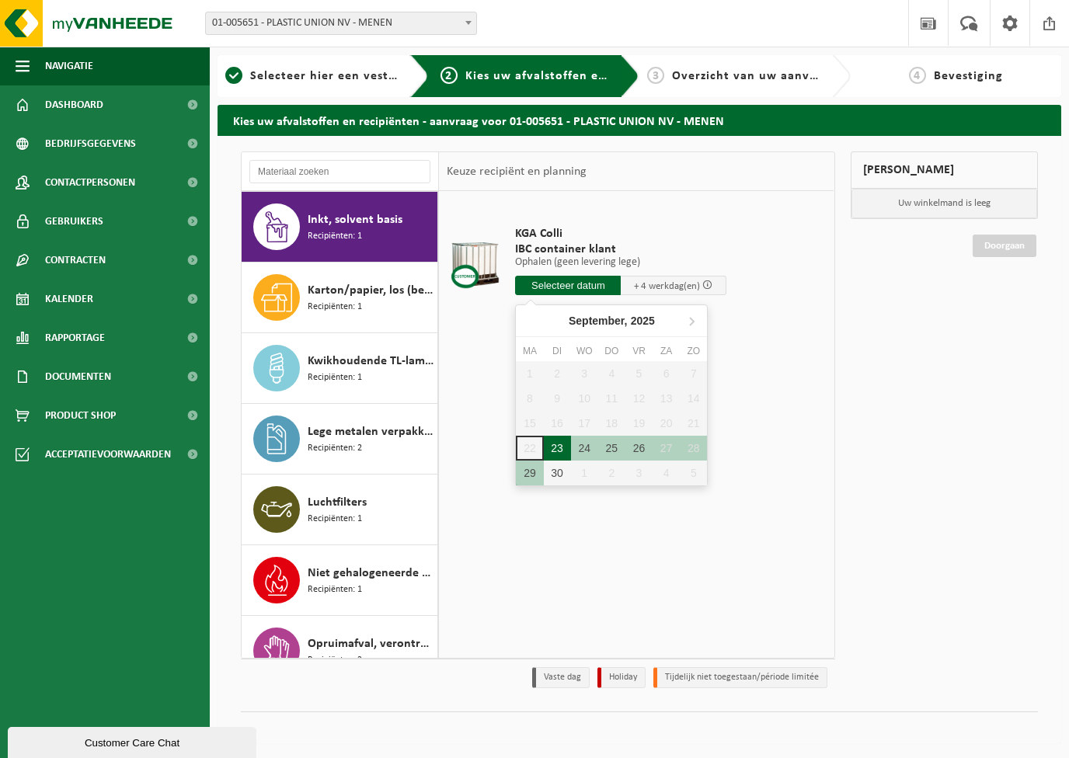
click at [562, 446] on div "23" at bounding box center [557, 448] width 27 height 25
type input "Van 2025-09-23"
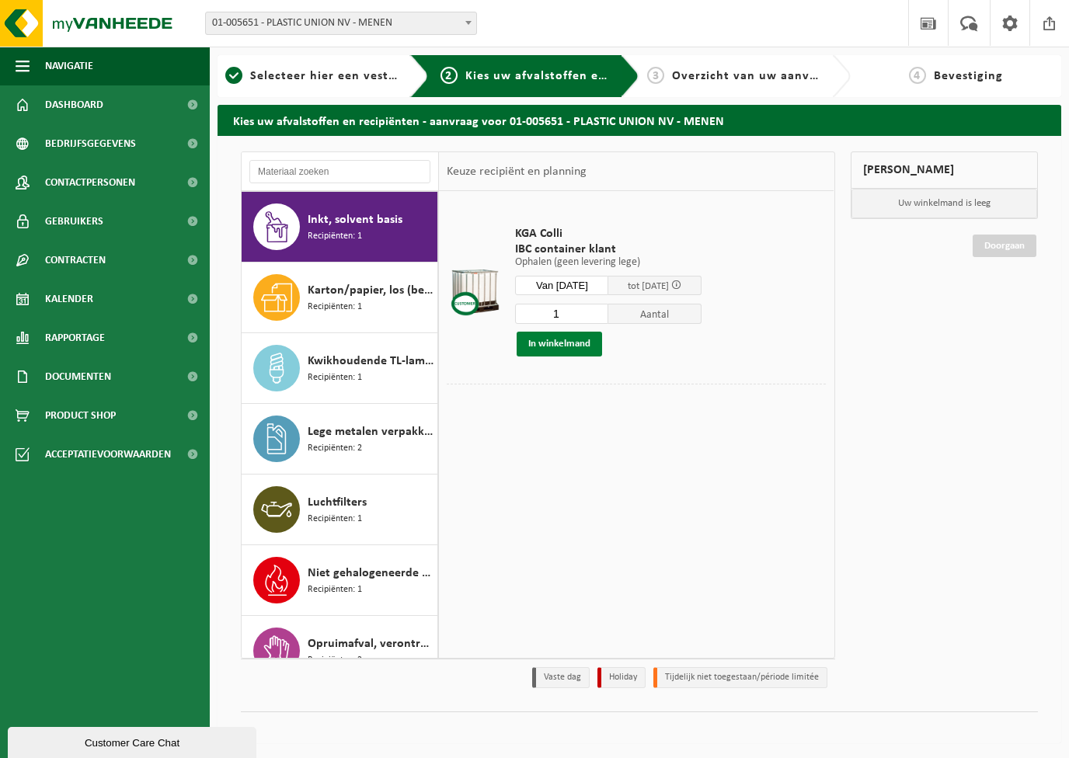
click at [580, 345] on button "In winkelmand" at bounding box center [559, 344] width 85 height 25
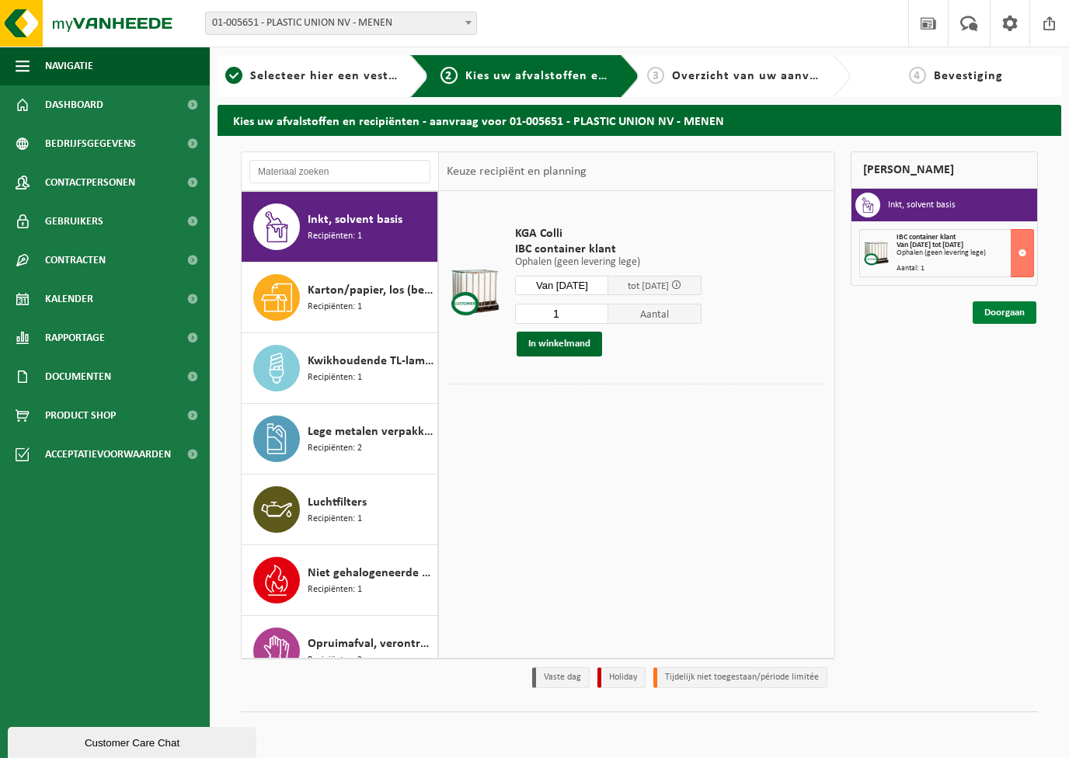
click at [994, 306] on link "Doorgaan" at bounding box center [1004, 312] width 64 height 23
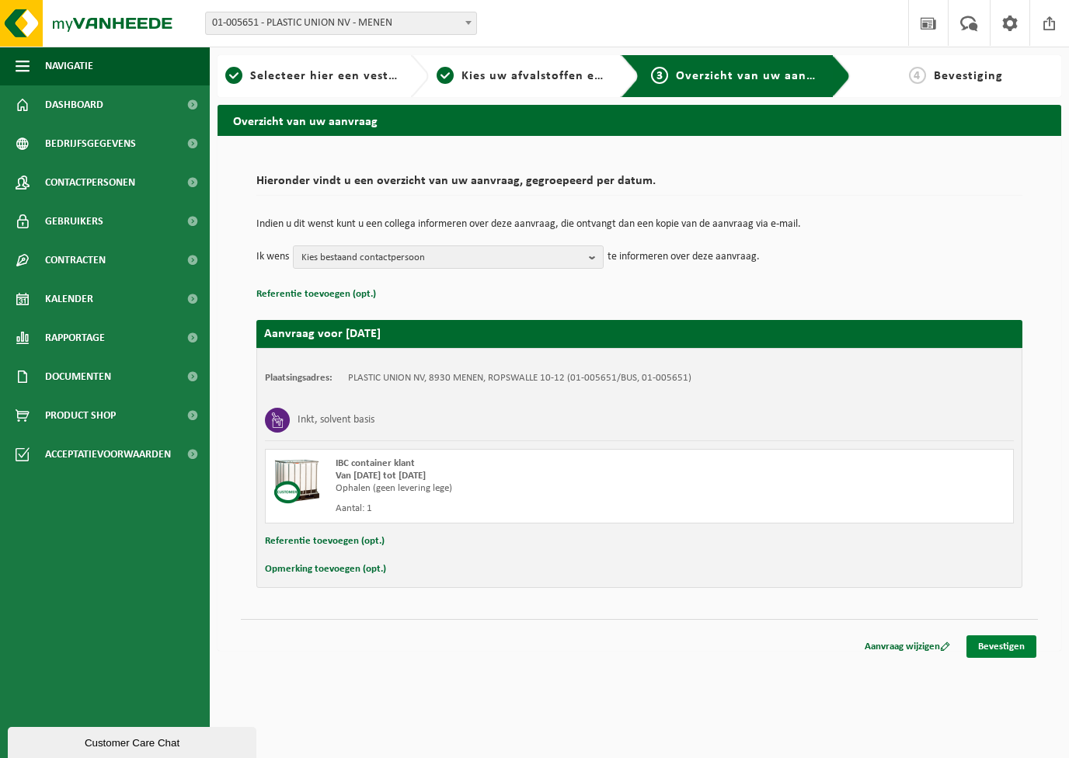
click at [986, 645] on link "Bevestigen" at bounding box center [1001, 646] width 70 height 23
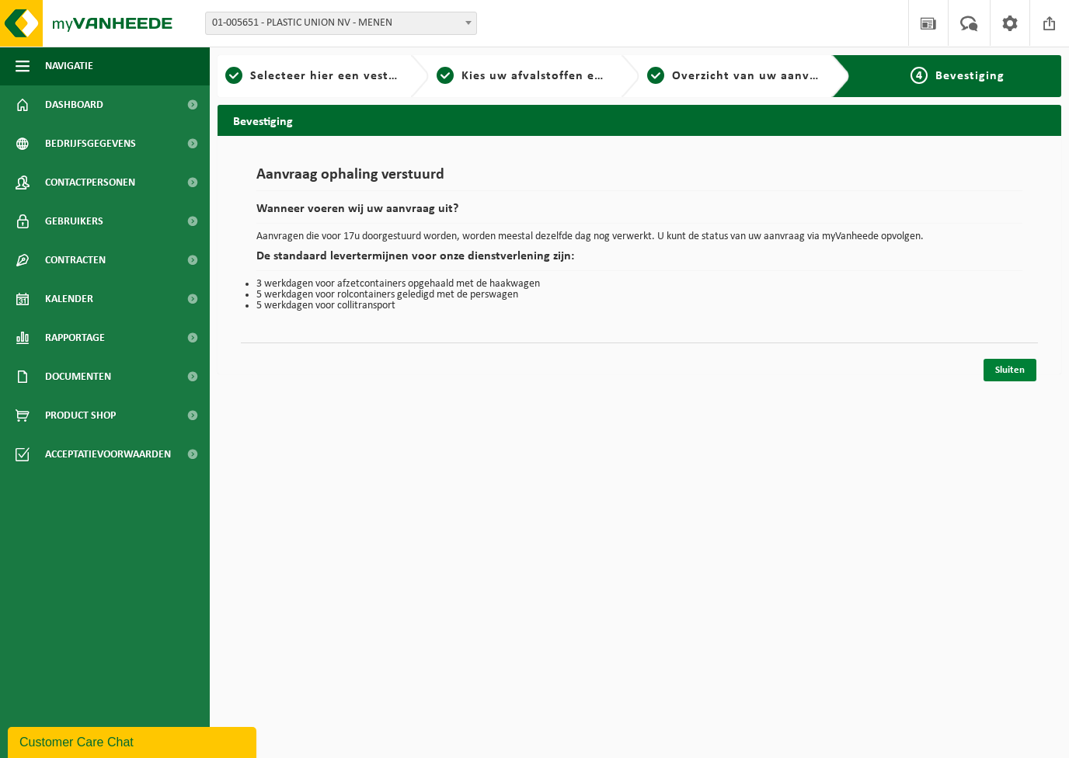
click at [1022, 369] on link "Sluiten" at bounding box center [1009, 370] width 53 height 23
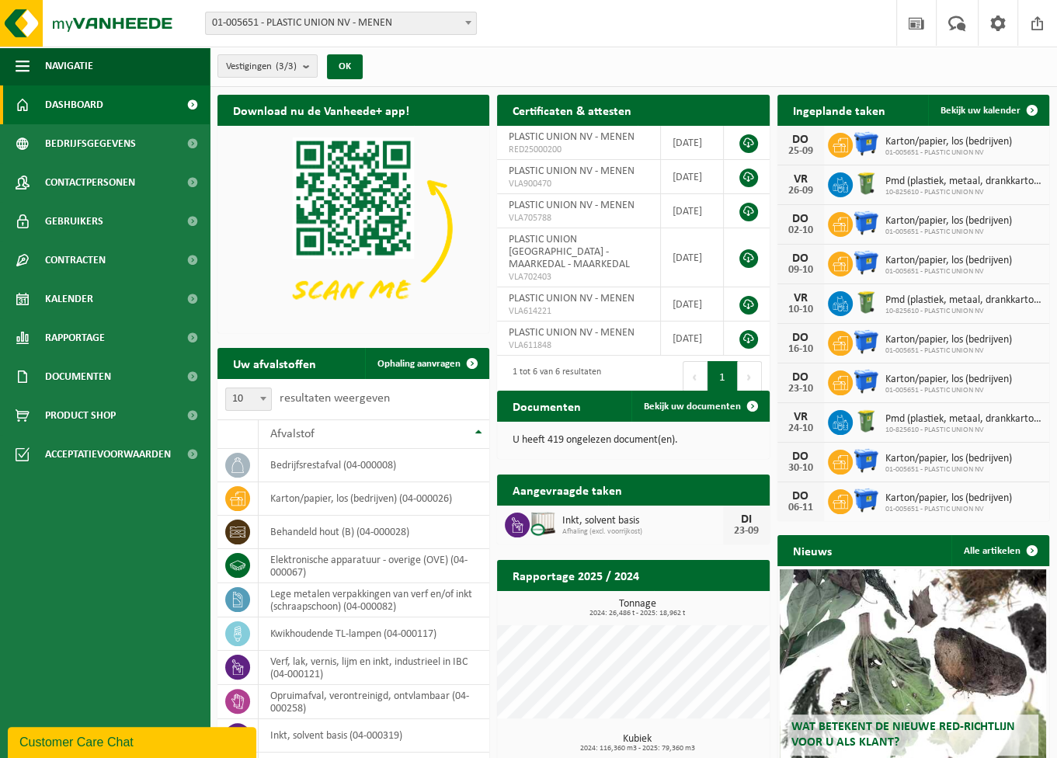
click at [603, 47] on div "Vestigingen (3/3) Alles selecteren Alles deselecteren Actieve selecteren PLASTI…" at bounding box center [633, 67] width 847 height 40
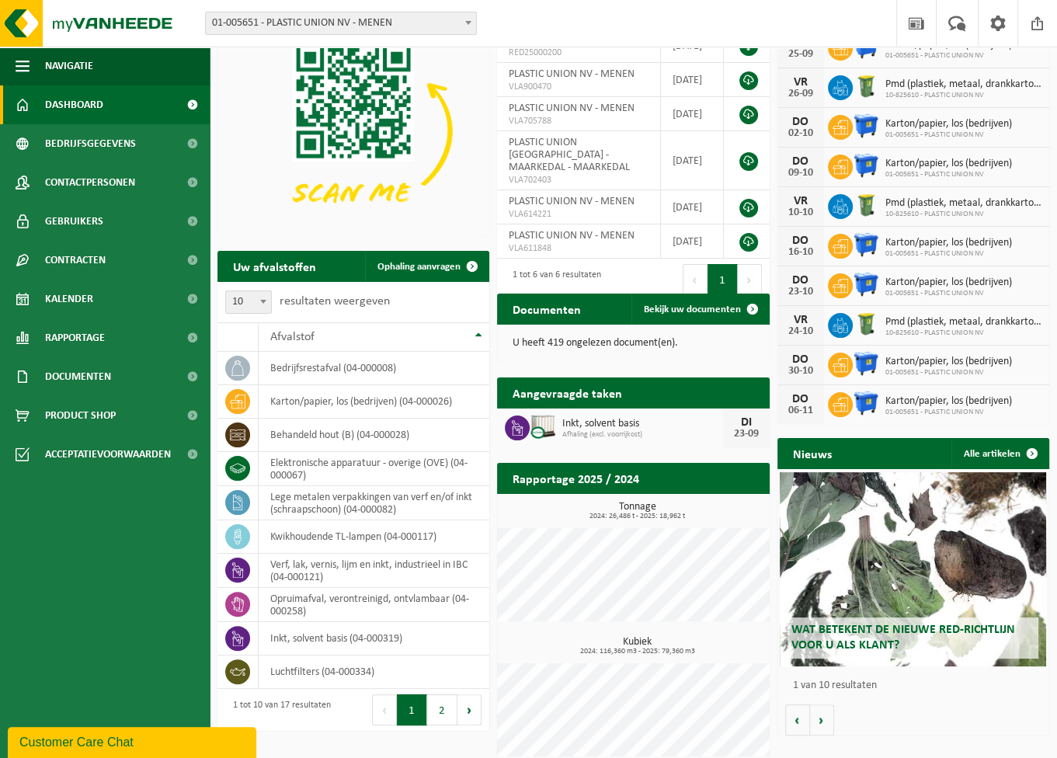
scroll to position [110, 0]
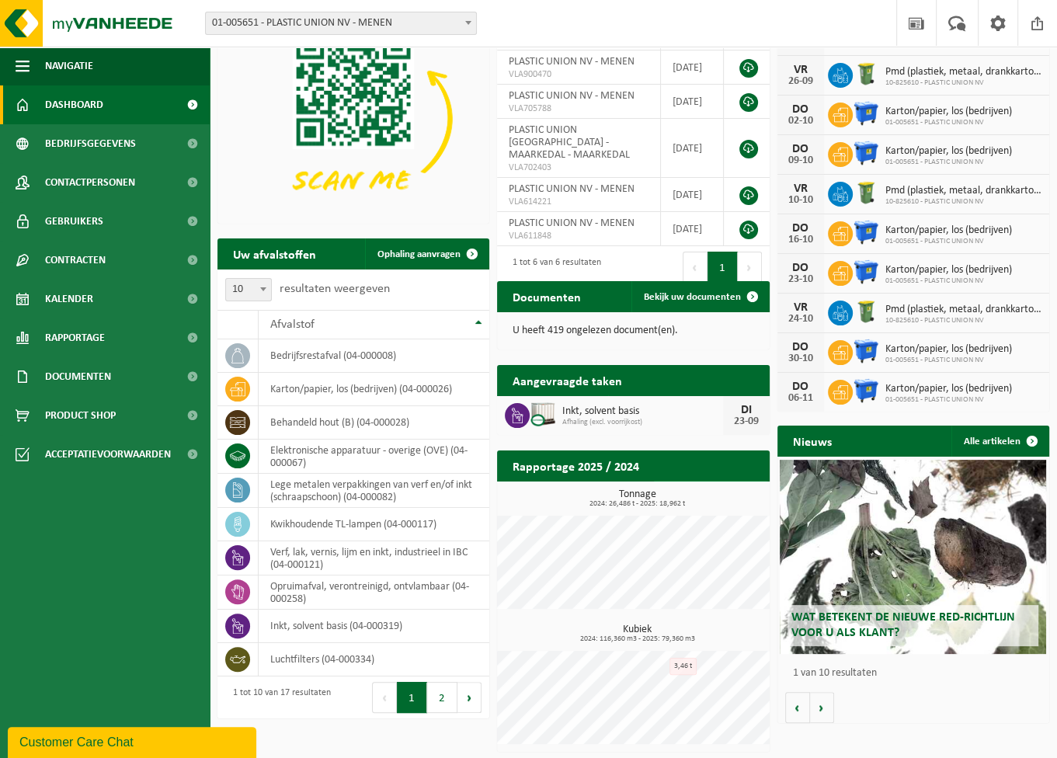
click at [711, 481] on link "Bekijk rapportage" at bounding box center [711, 496] width 114 height 31
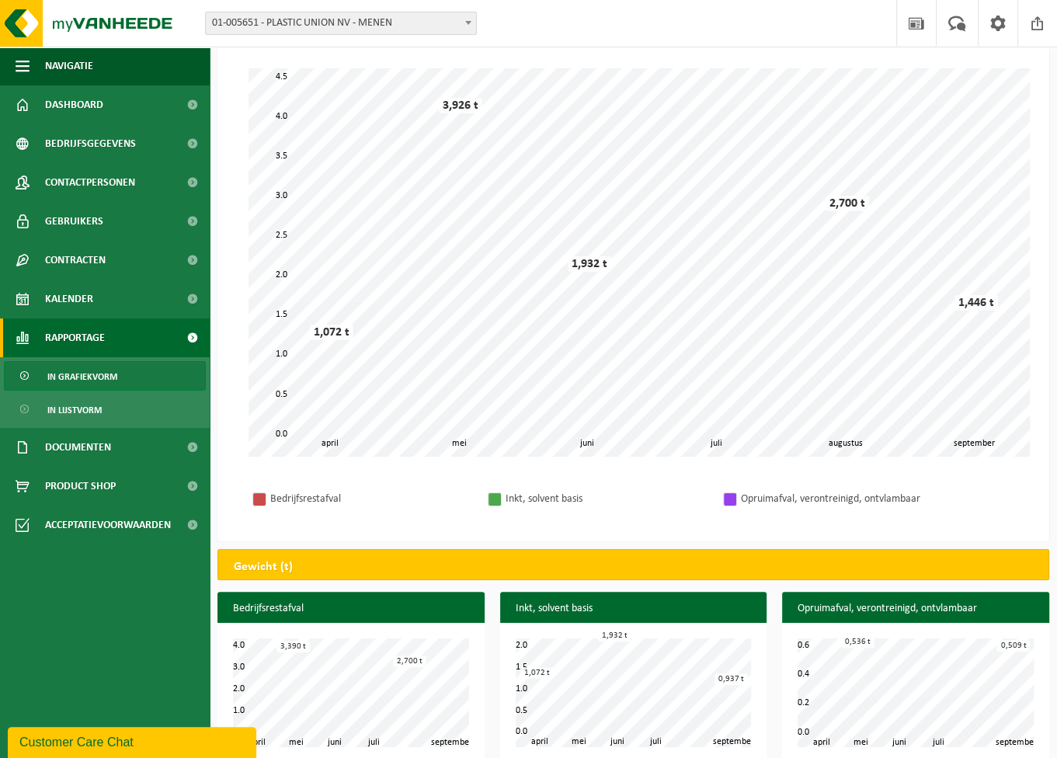
scroll to position [112, 0]
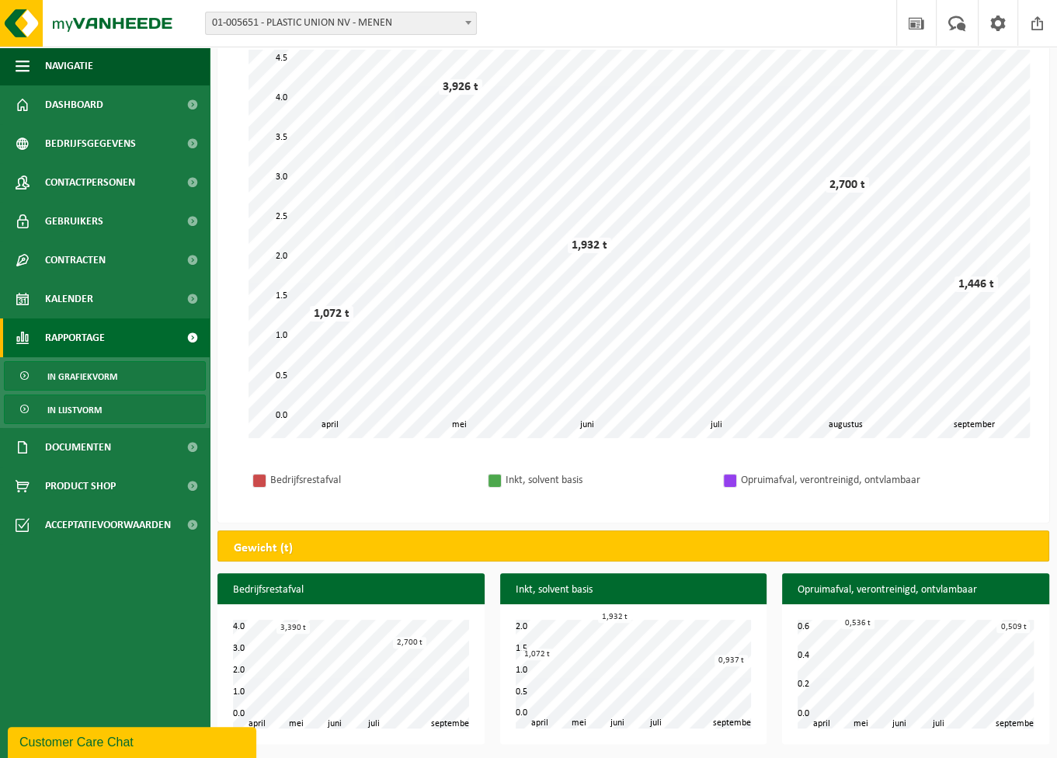
click at [70, 409] on span "In lijstvorm" at bounding box center [74, 410] width 54 height 30
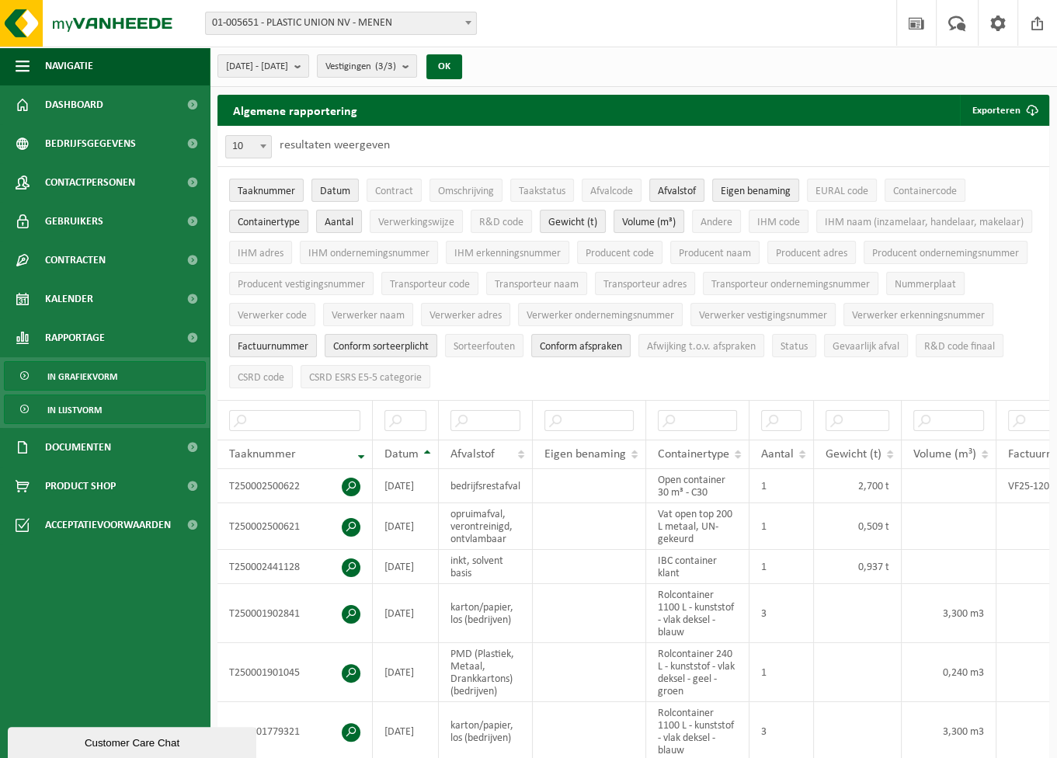
click at [61, 379] on span "In grafiekvorm" at bounding box center [82, 377] width 70 height 30
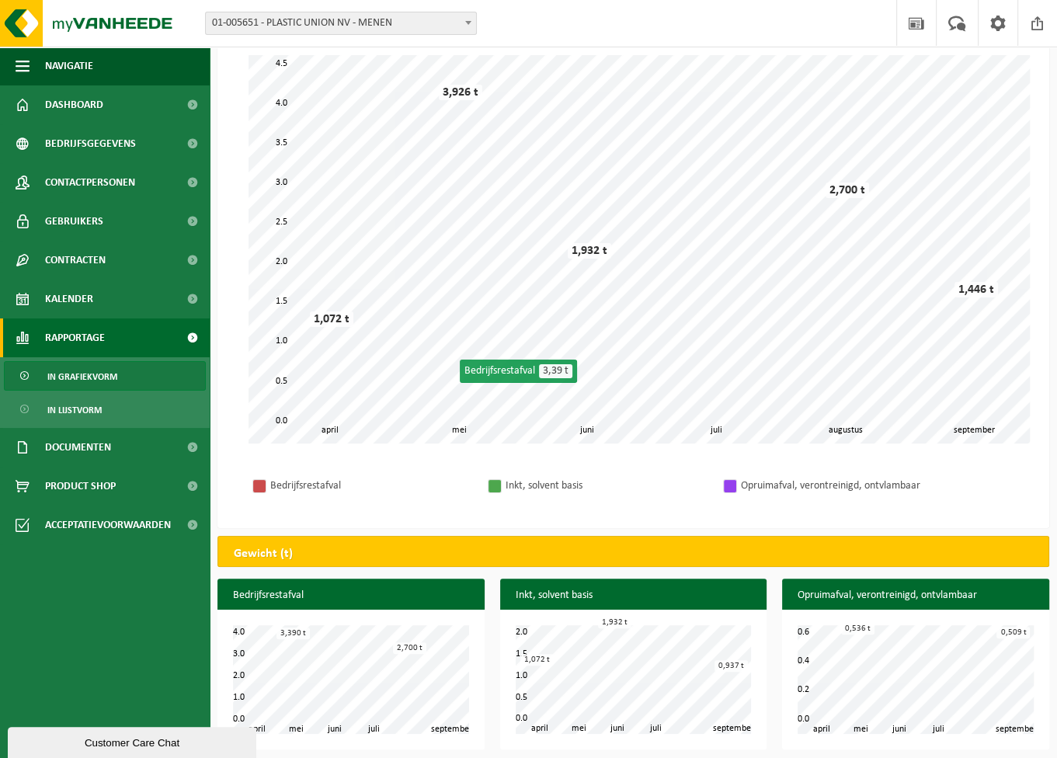
scroll to position [112, 0]
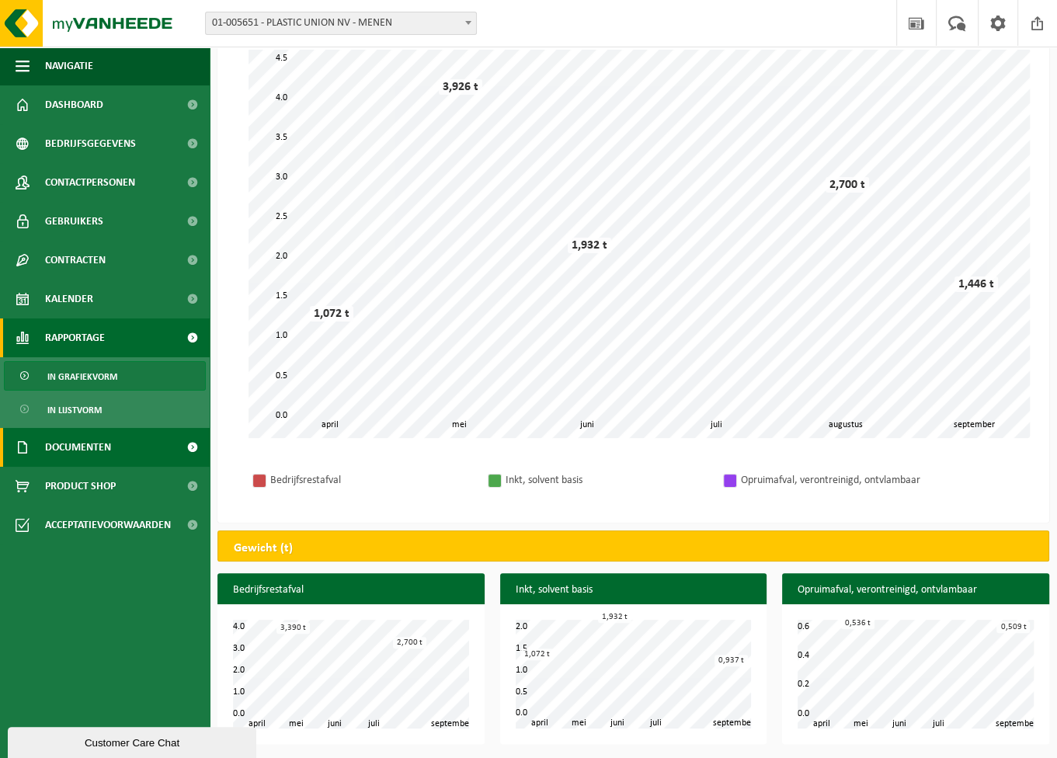
click at [110, 452] on span "Documenten" at bounding box center [78, 447] width 66 height 39
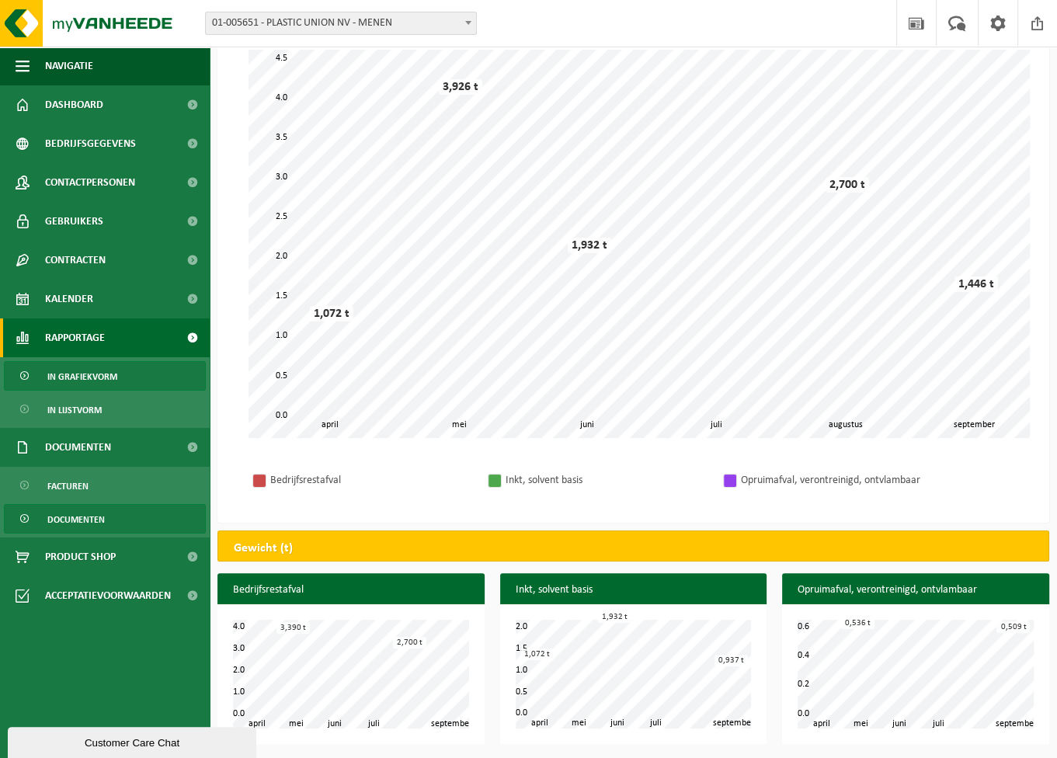
click at [62, 523] on span "Documenten" at bounding box center [75, 520] width 57 height 30
